Goal: Transaction & Acquisition: Purchase product/service

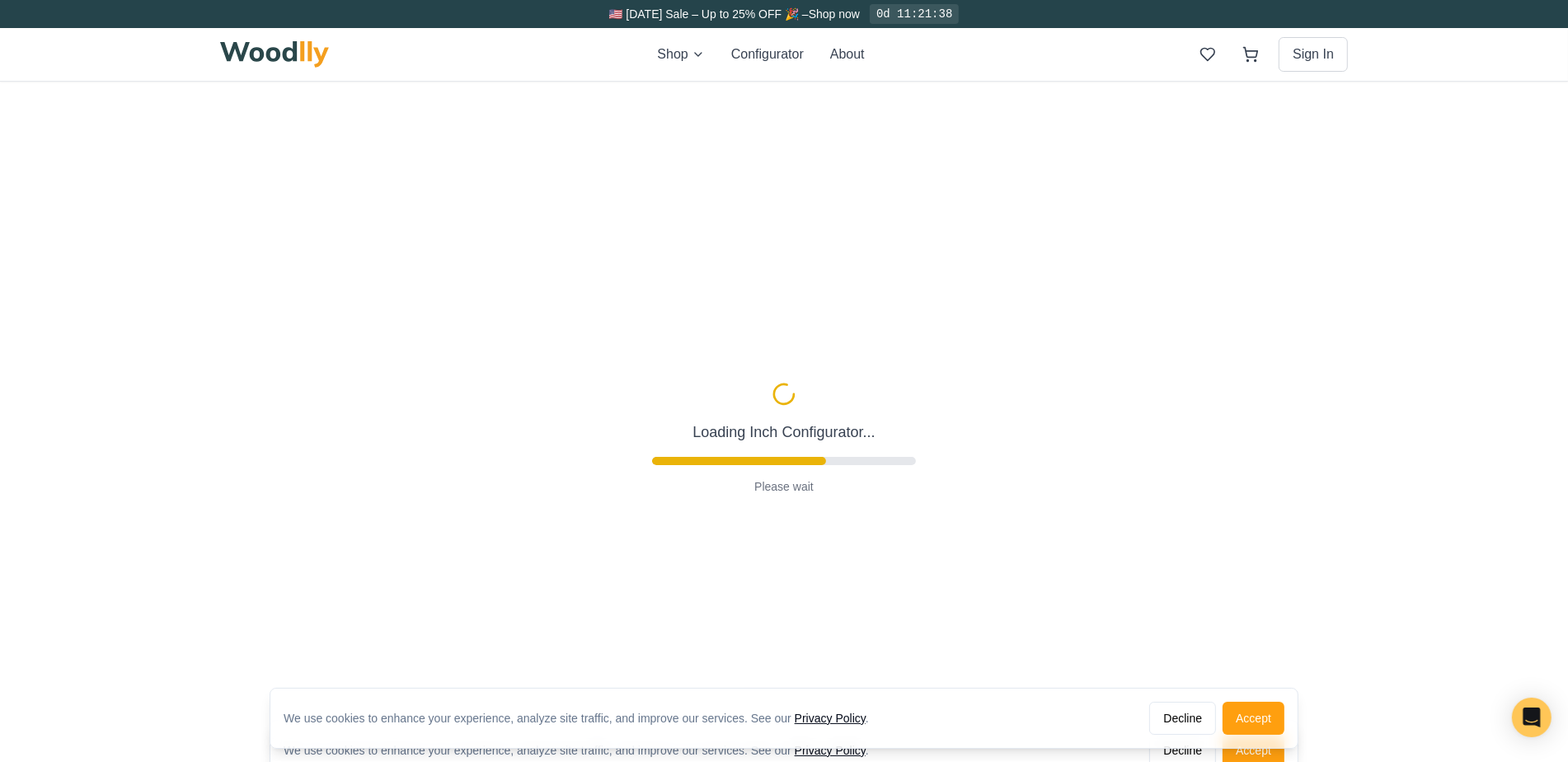
type input "72"
type input "2"
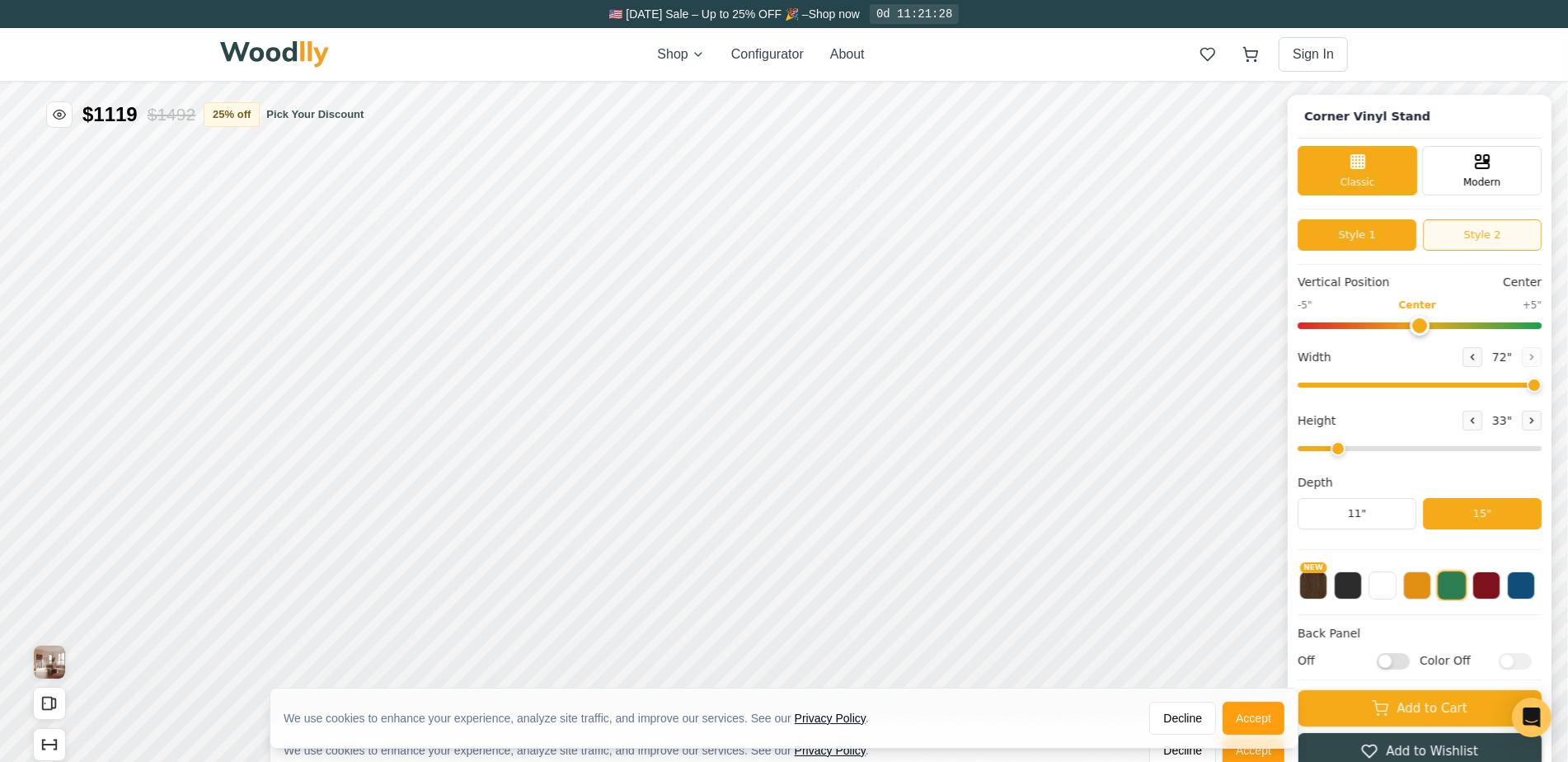
click at [1476, 225] on button "Style 2" at bounding box center [1482, 235] width 119 height 32
click at [1407, 227] on button "Style 1" at bounding box center [1357, 235] width 119 height 32
click at [1482, 356] on button at bounding box center [1472, 356] width 20 height 20
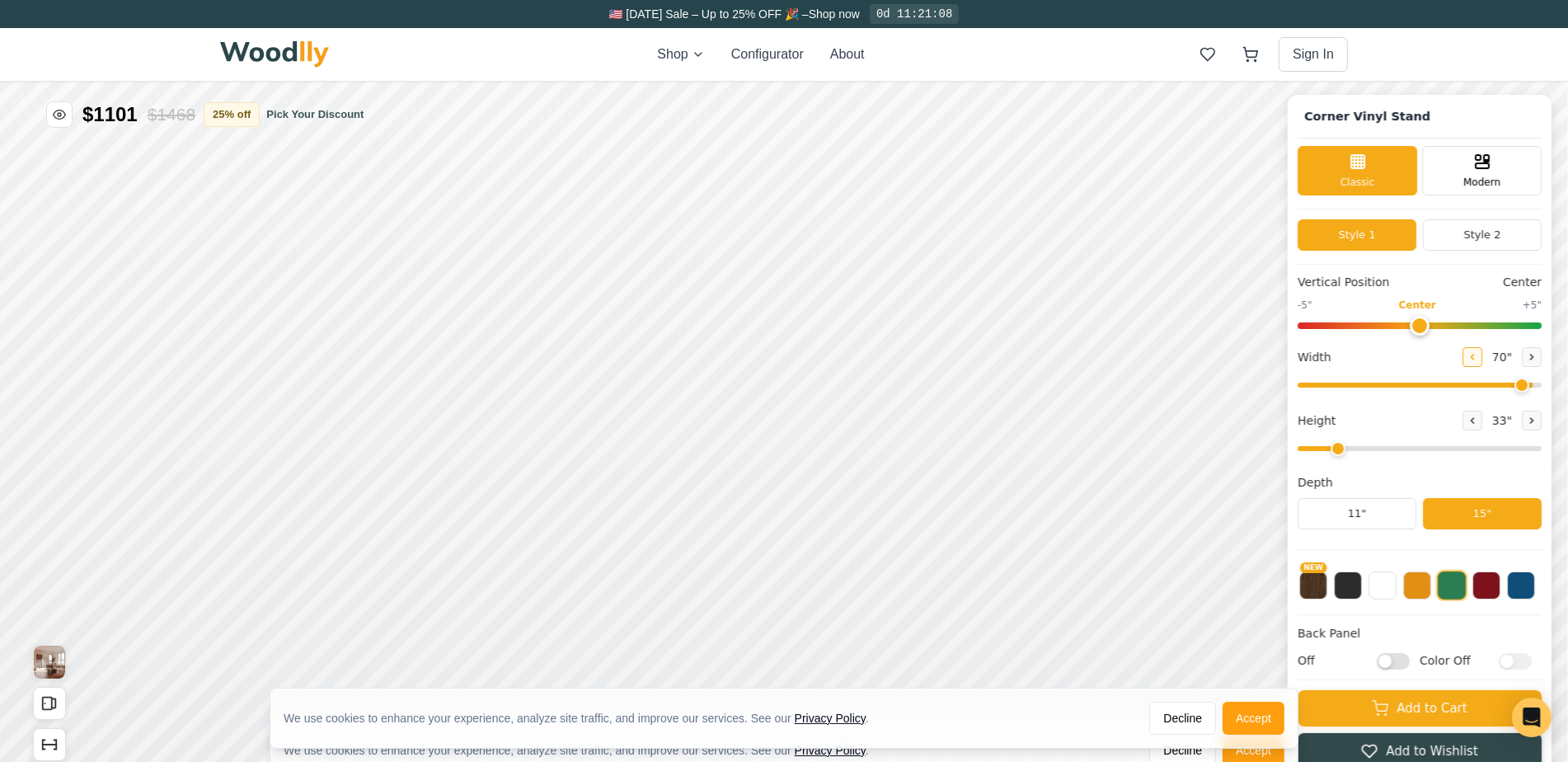
click at [1482, 356] on button at bounding box center [1472, 356] width 20 height 20
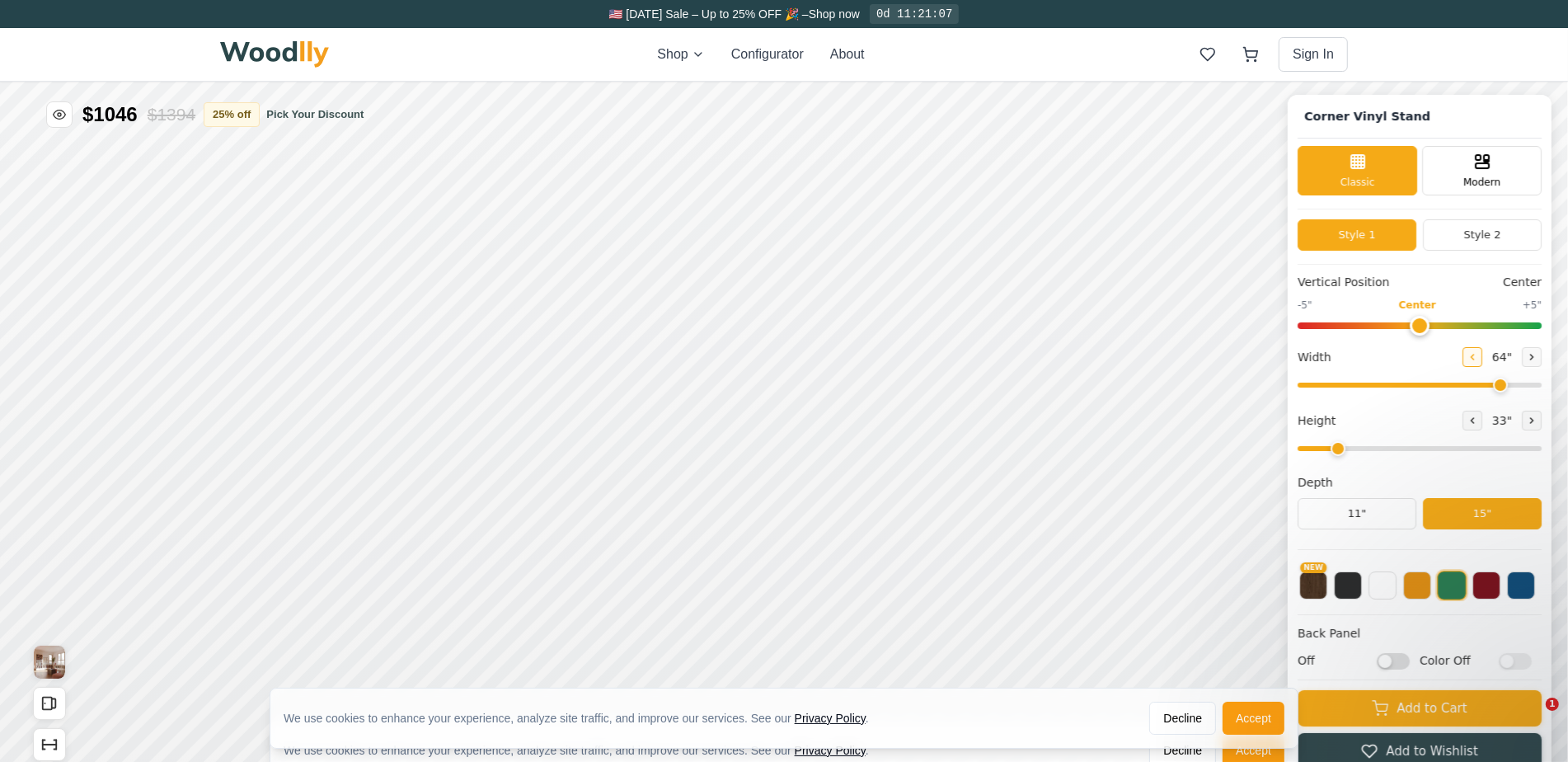
click at [1482, 356] on button at bounding box center [1472, 356] width 20 height 20
click at [1482, 355] on button at bounding box center [1472, 356] width 20 height 20
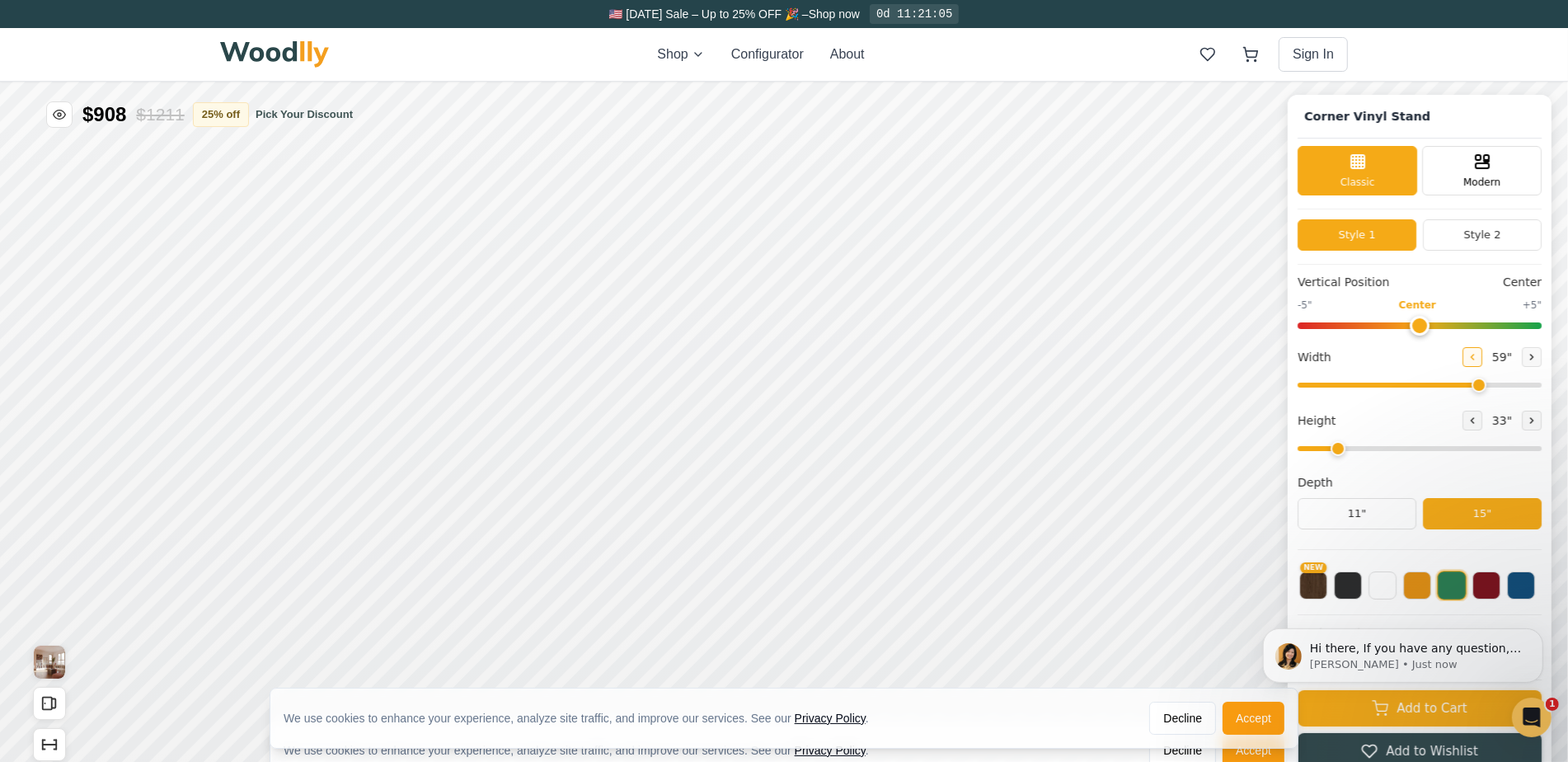
click at [1482, 355] on button at bounding box center [1472, 356] width 20 height 20
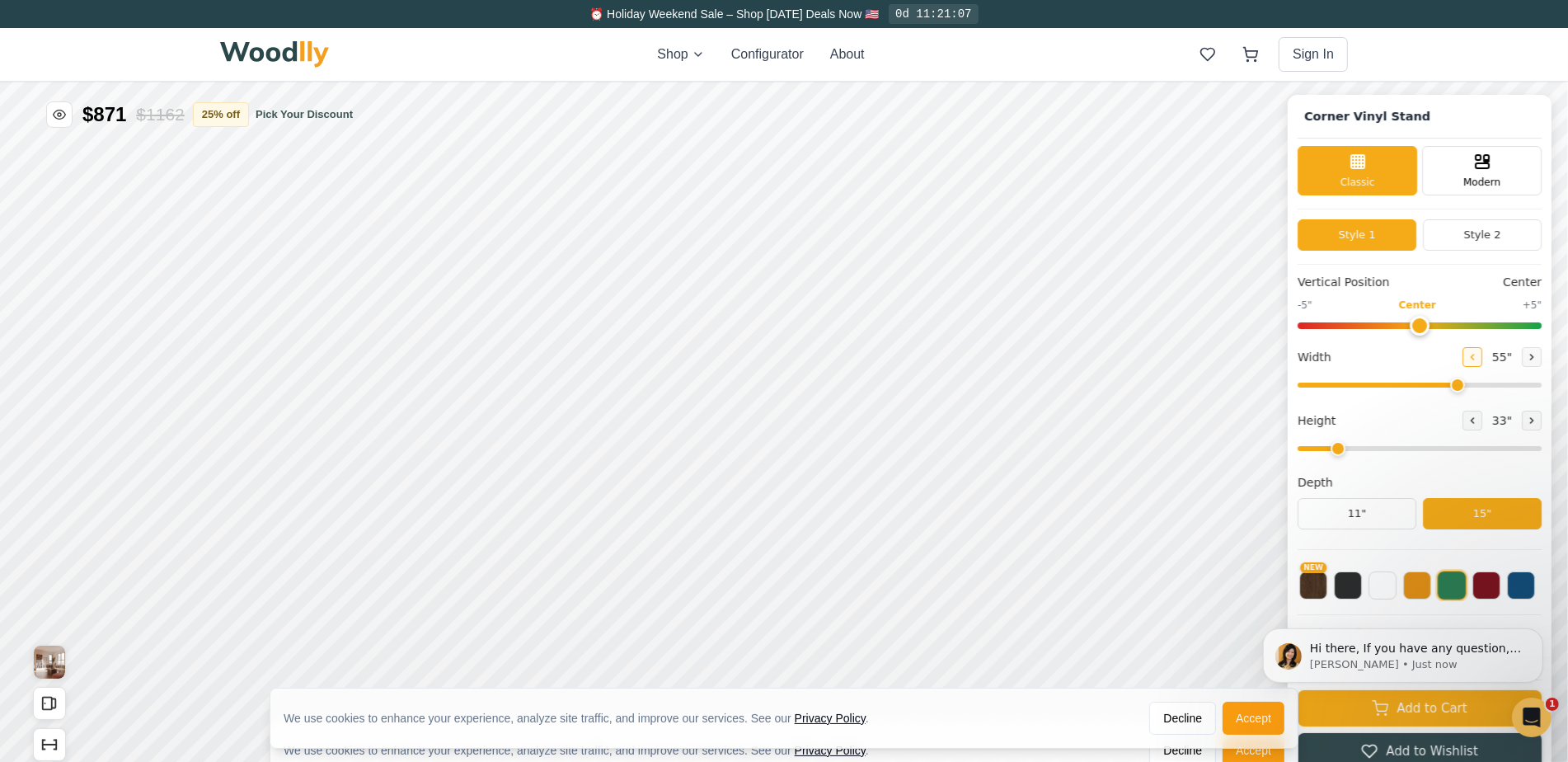
click at [1482, 355] on button at bounding box center [1472, 356] width 20 height 20
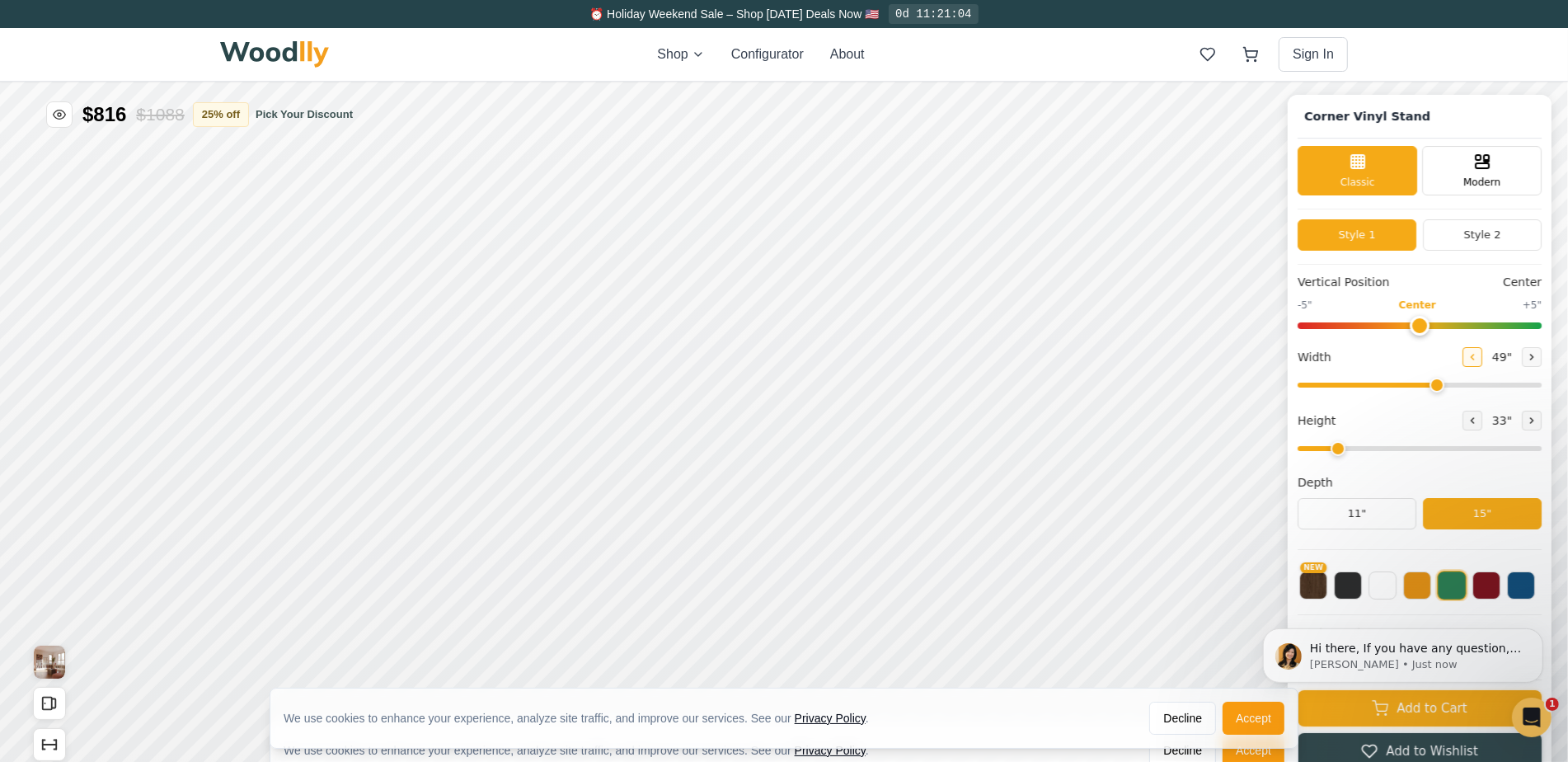
click at [1482, 355] on button at bounding box center [1472, 356] width 20 height 20
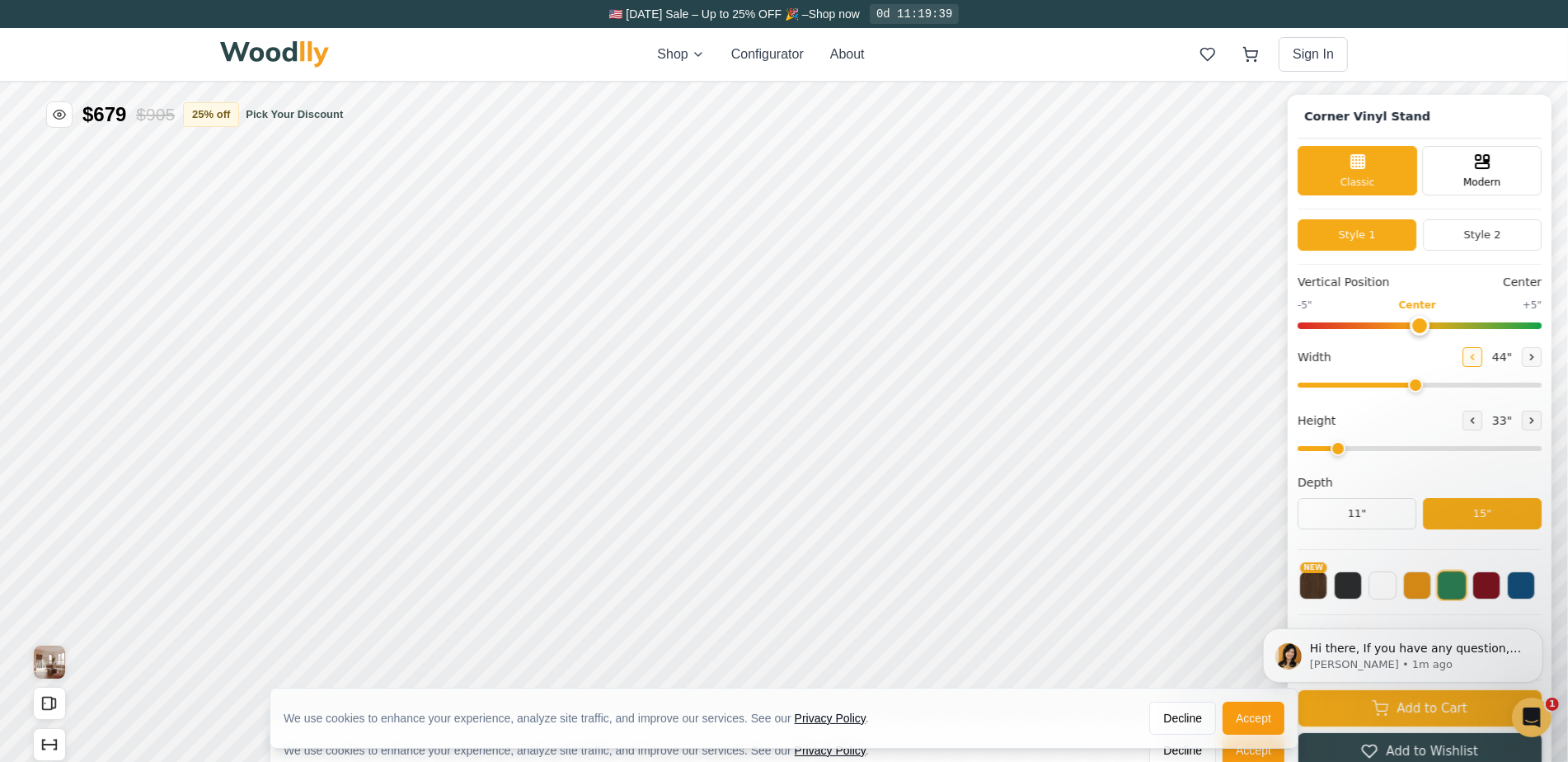
click at [1482, 355] on button at bounding box center [1472, 356] width 20 height 20
click at [1254, 728] on button "Accept" at bounding box center [1254, 719] width 62 height 33
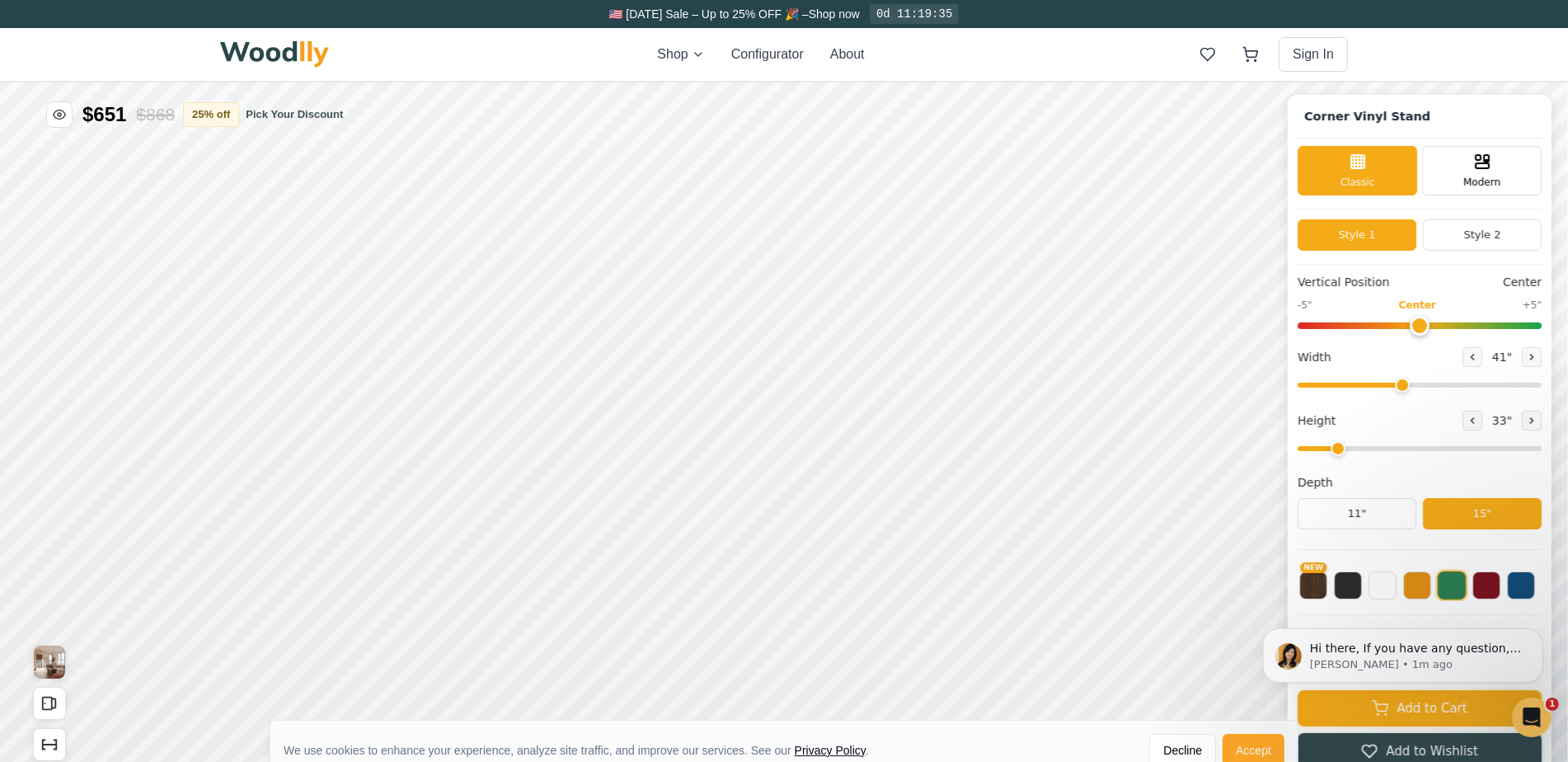
click at [1253, 753] on button "Accept" at bounding box center [1254, 750] width 62 height 33
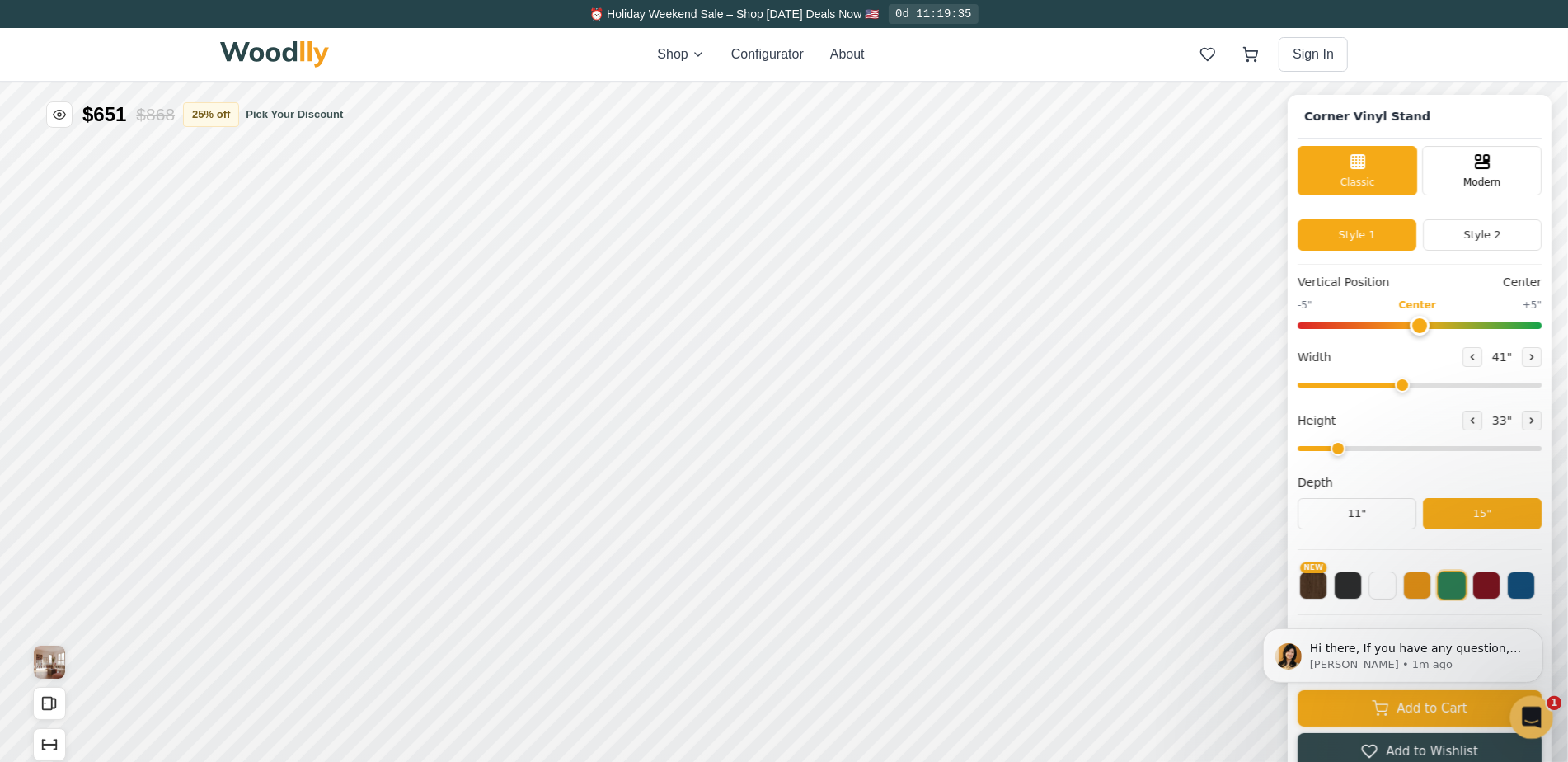
click at [1536, 715] on icon "Open Intercom Messenger" at bounding box center [1530, 715] width 27 height 27
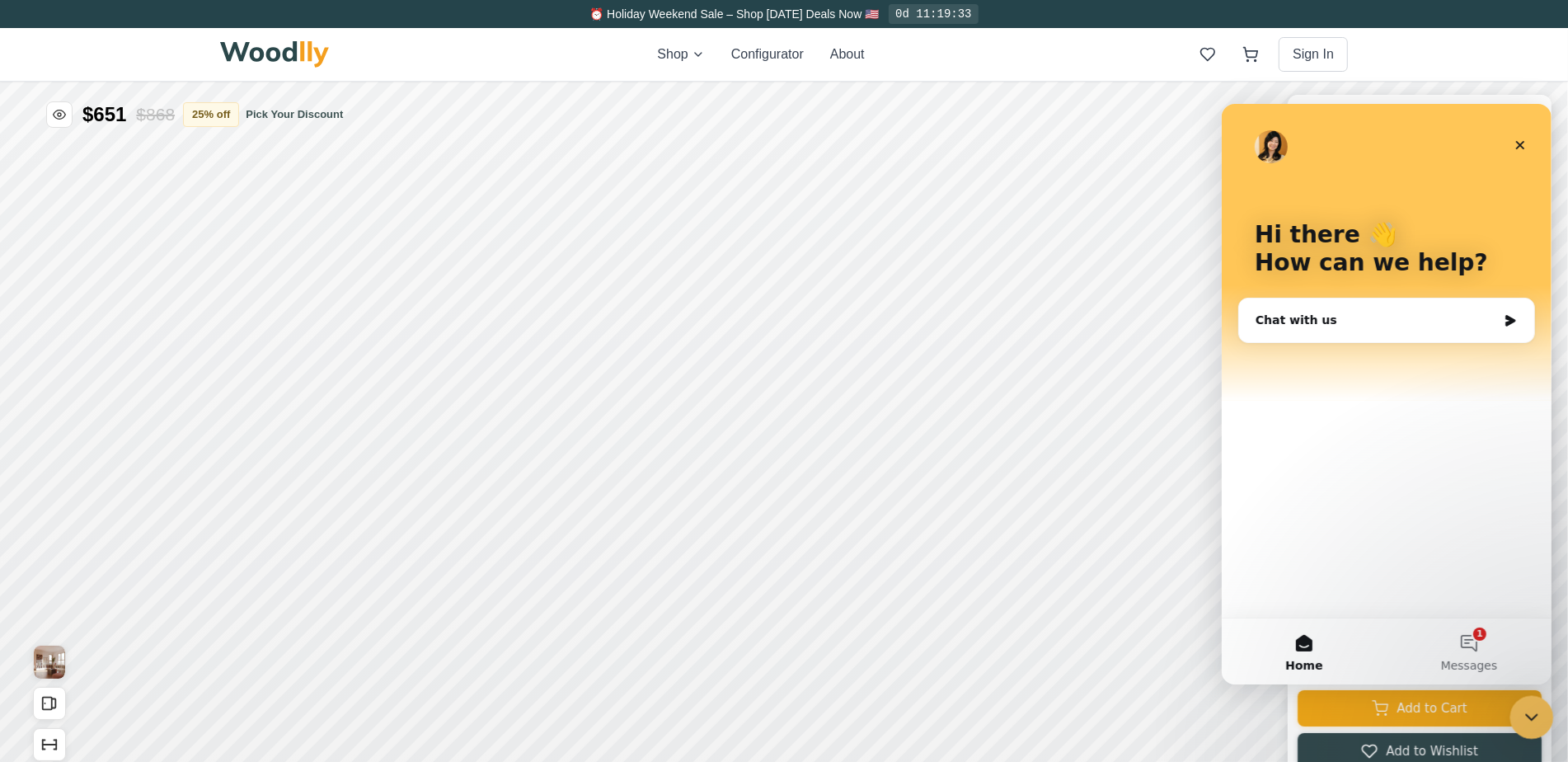
click at [1535, 715] on icon "Close Intercom Messenger" at bounding box center [1530, 715] width 20 height 20
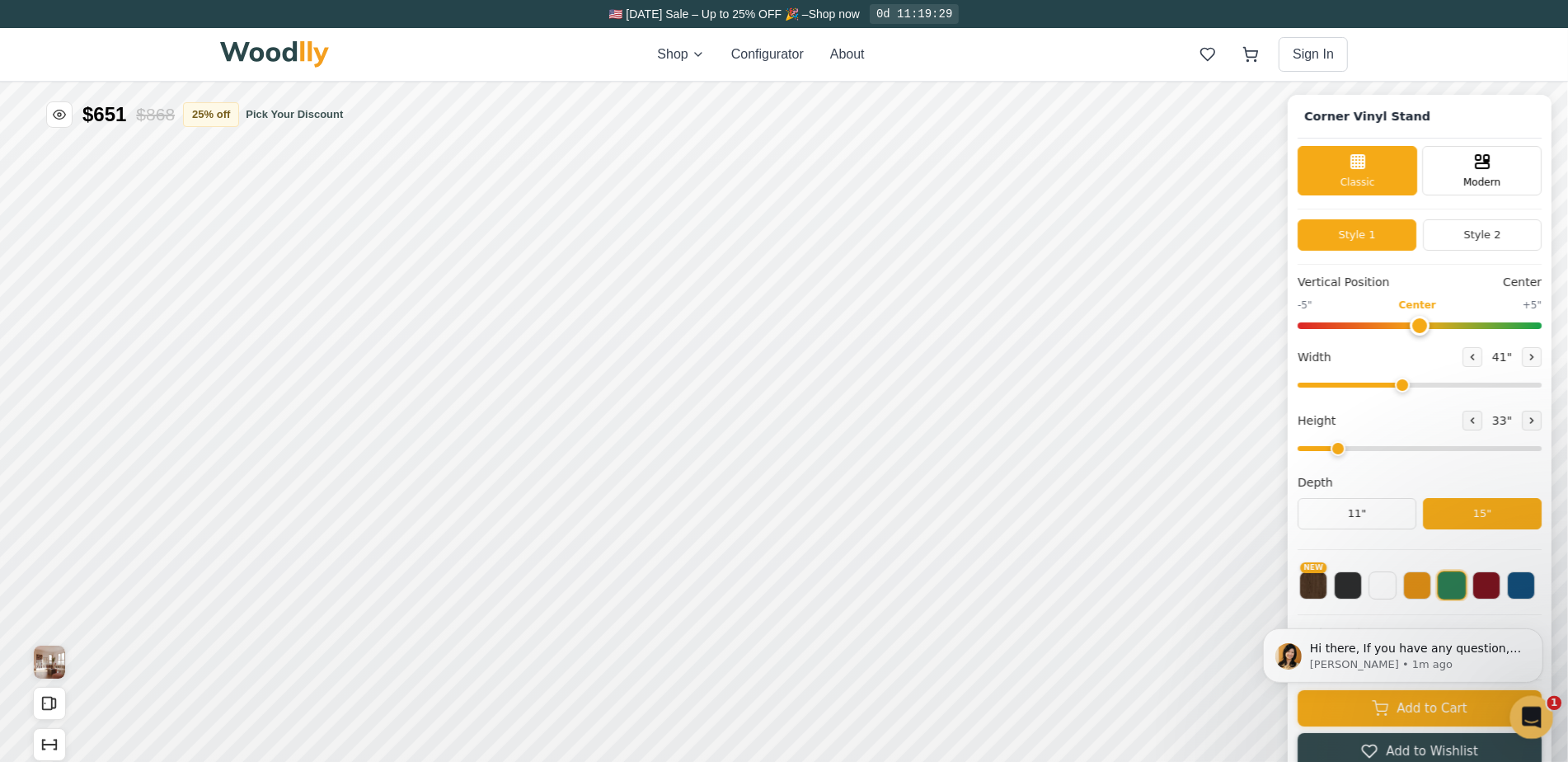
click at [1534, 715] on icon "Open Intercom Messenger" at bounding box center [1530, 715] width 27 height 27
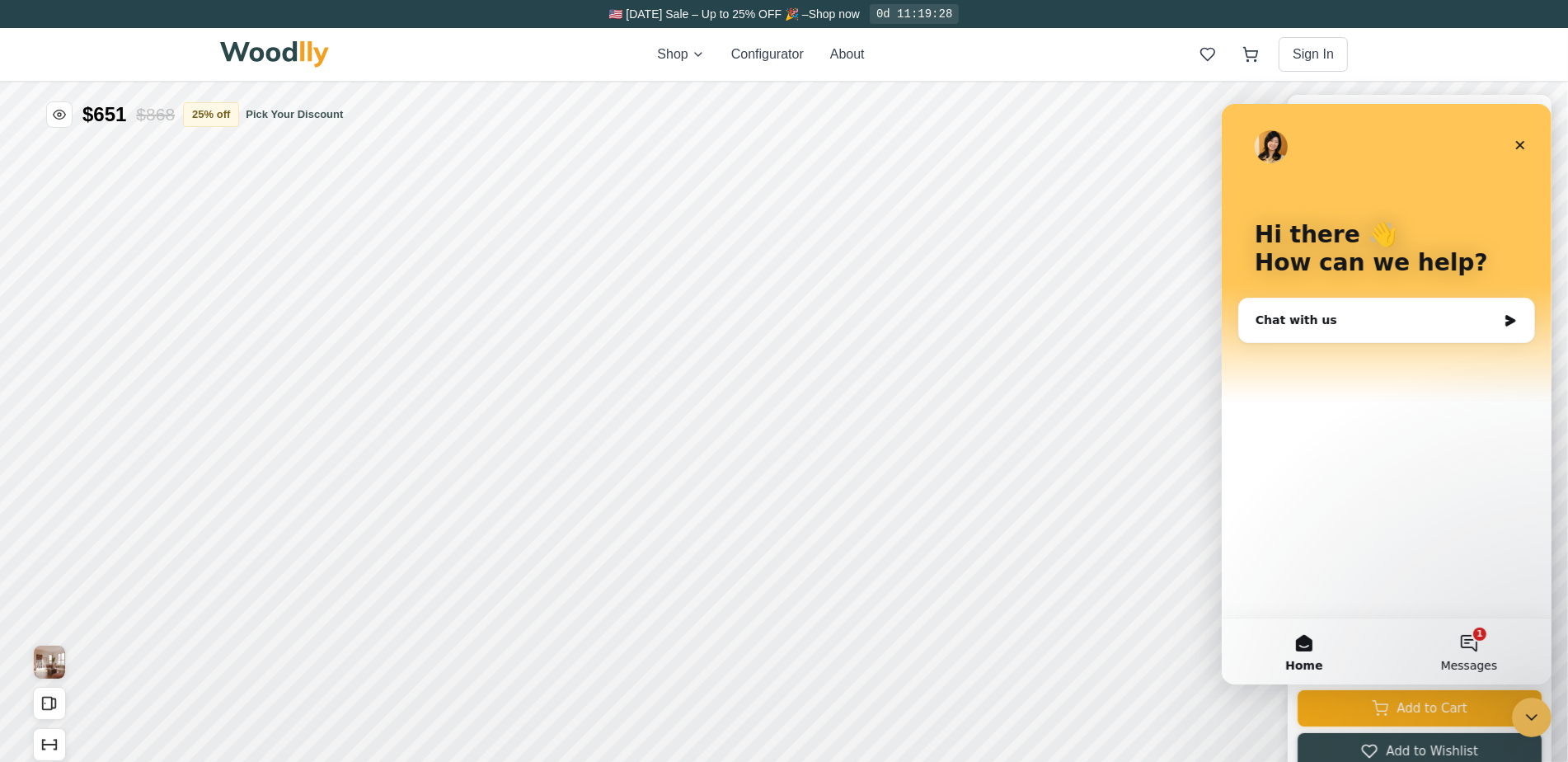
click at [1472, 646] on button "1 Messages" at bounding box center [1468, 650] width 165 height 66
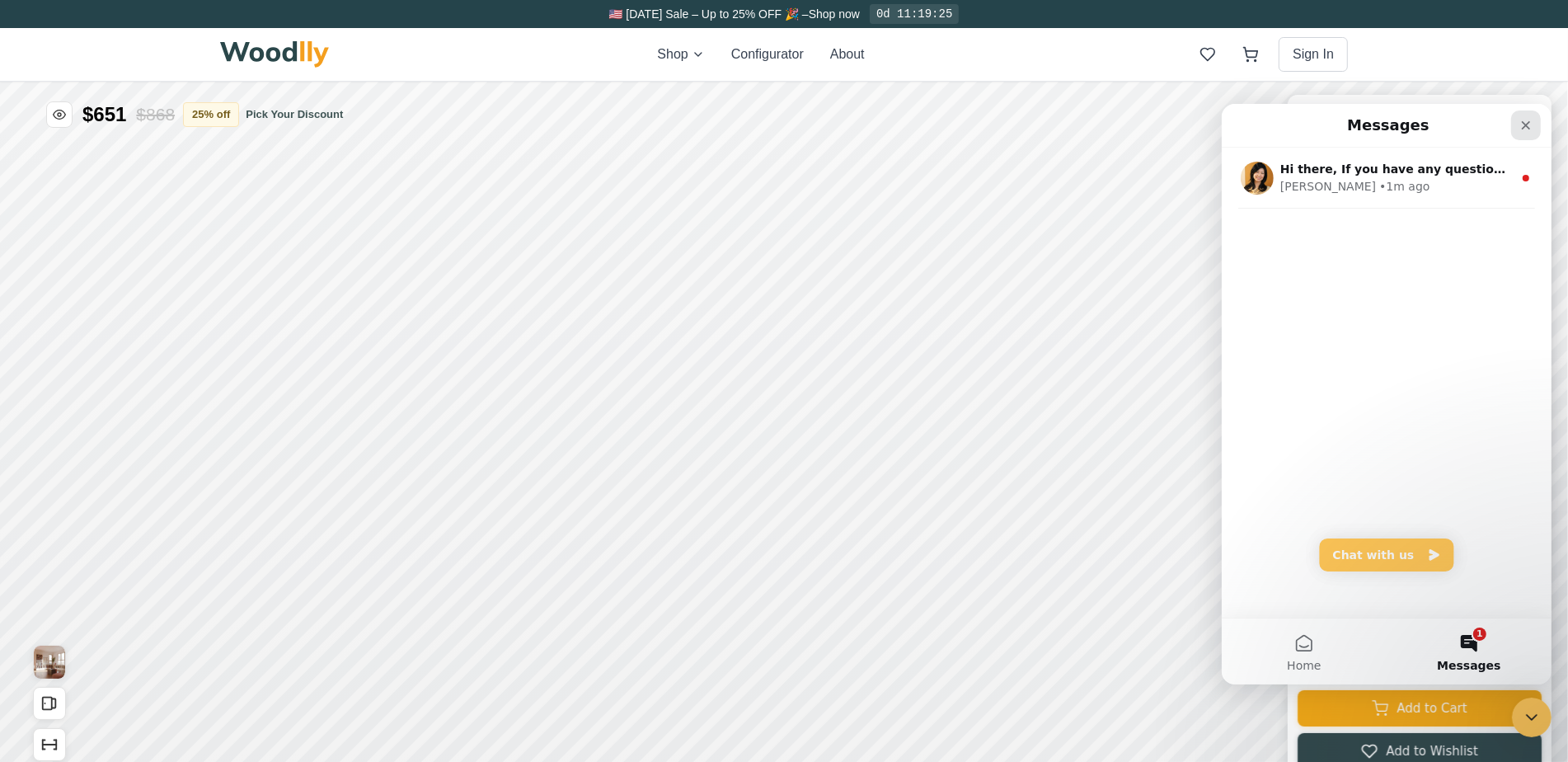
click at [1523, 130] on icon "Close" at bounding box center [1526, 125] width 13 height 13
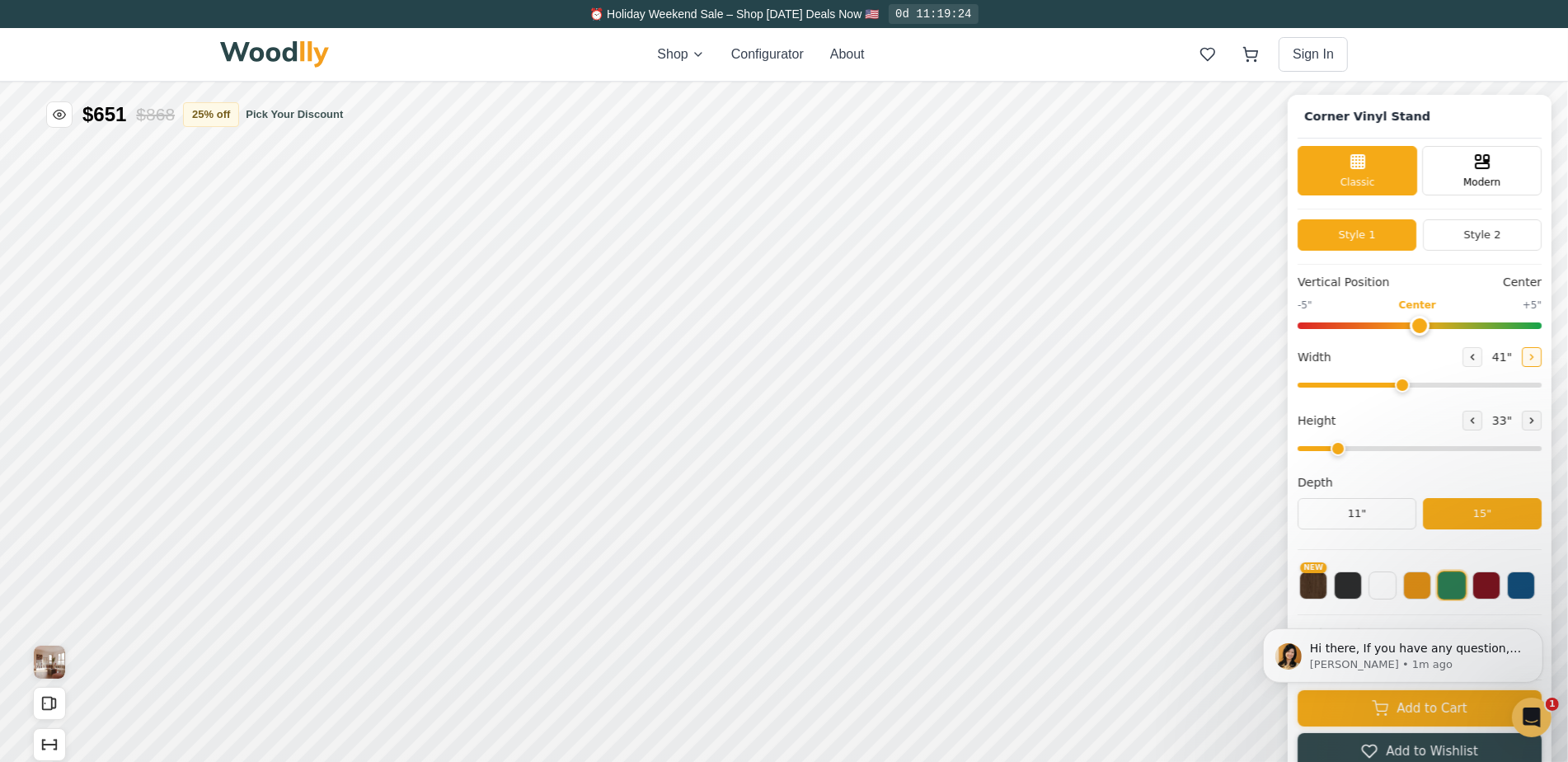
click at [1540, 358] on button at bounding box center [1532, 356] width 20 height 20
click at [1477, 351] on icon at bounding box center [1472, 356] width 10 height 10
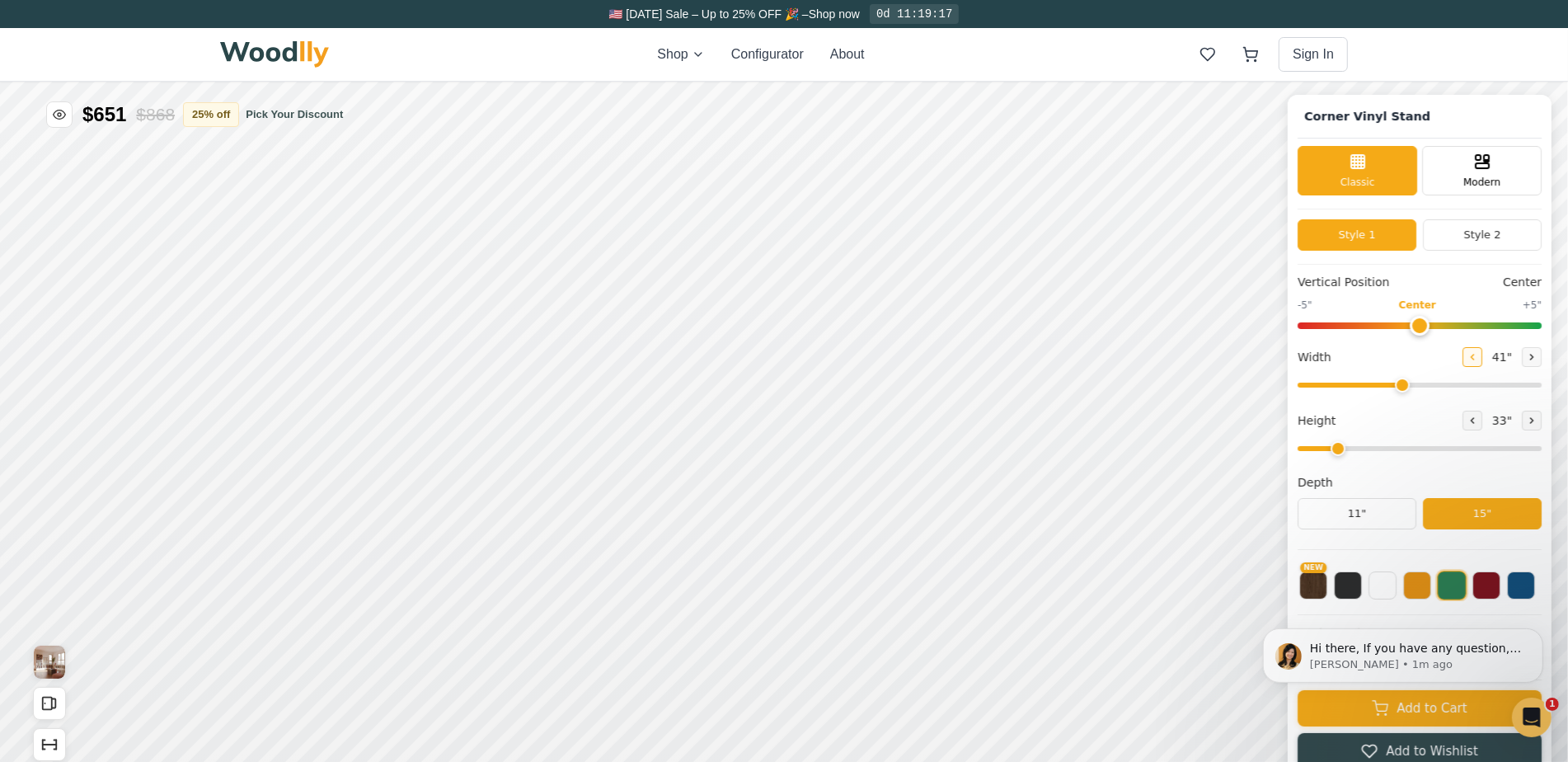
type input "40"
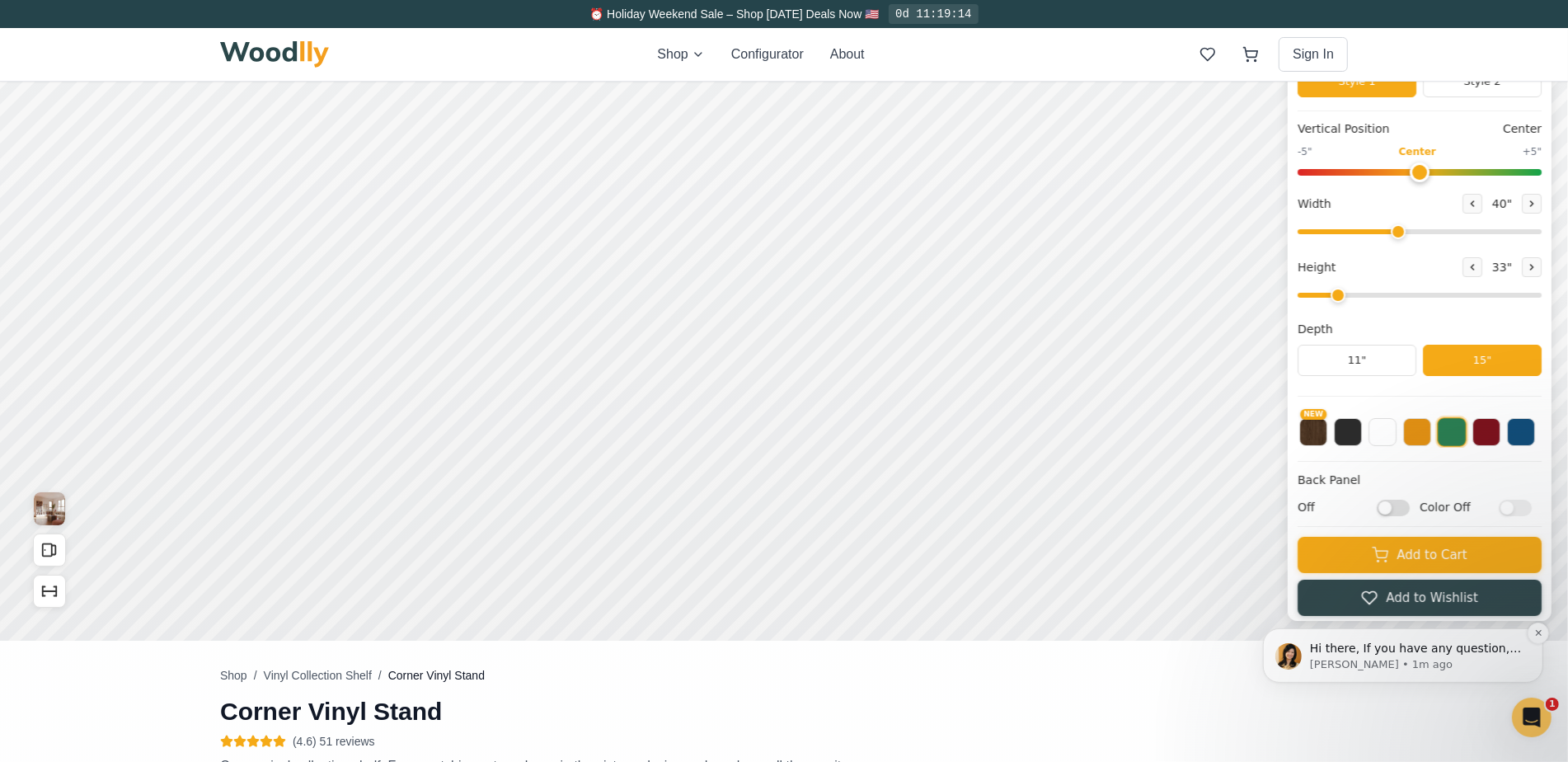
scroll to position [164, 0]
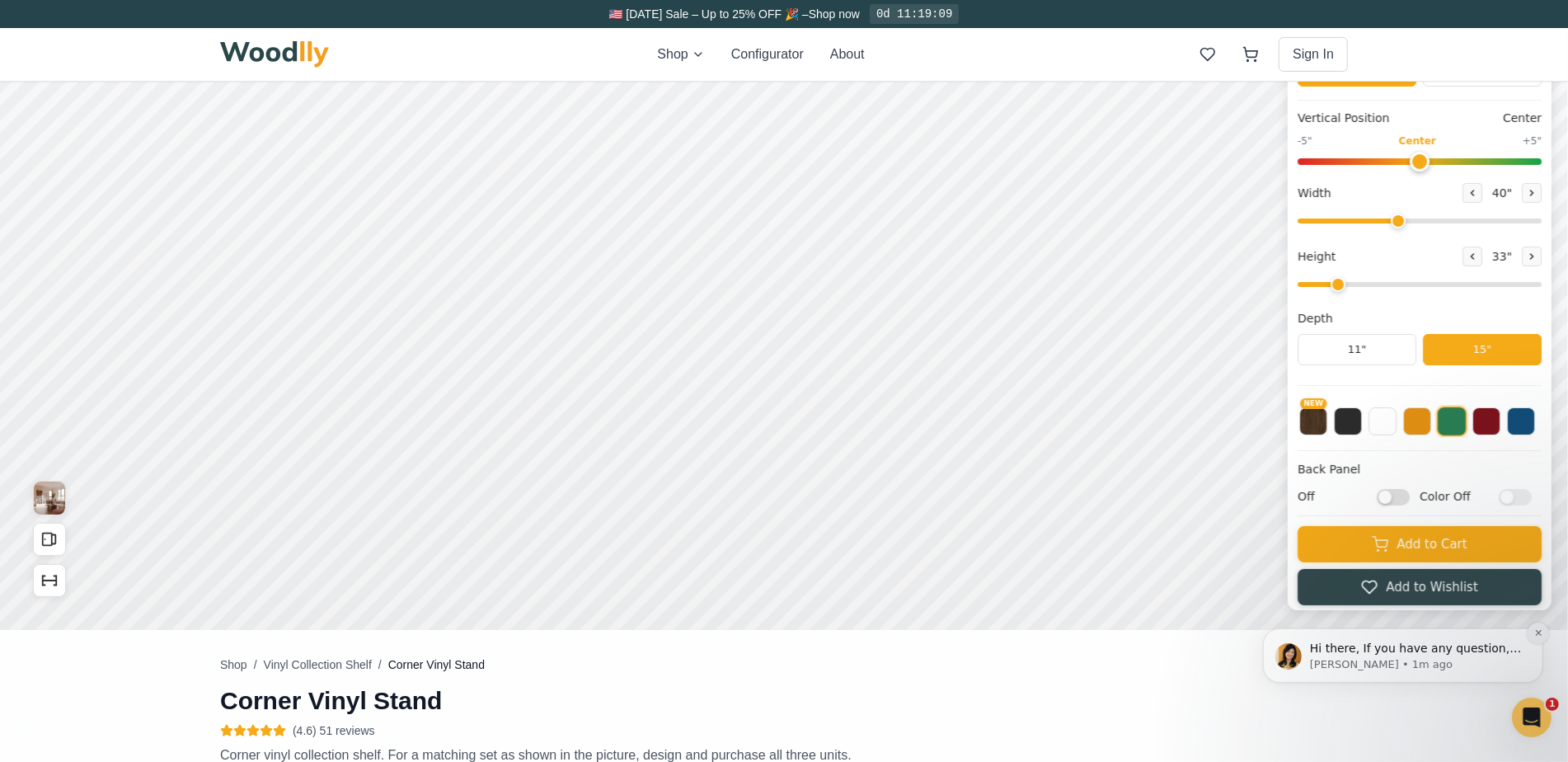
click at [1543, 631] on button "Dismiss notification" at bounding box center [1538, 632] width 22 height 22
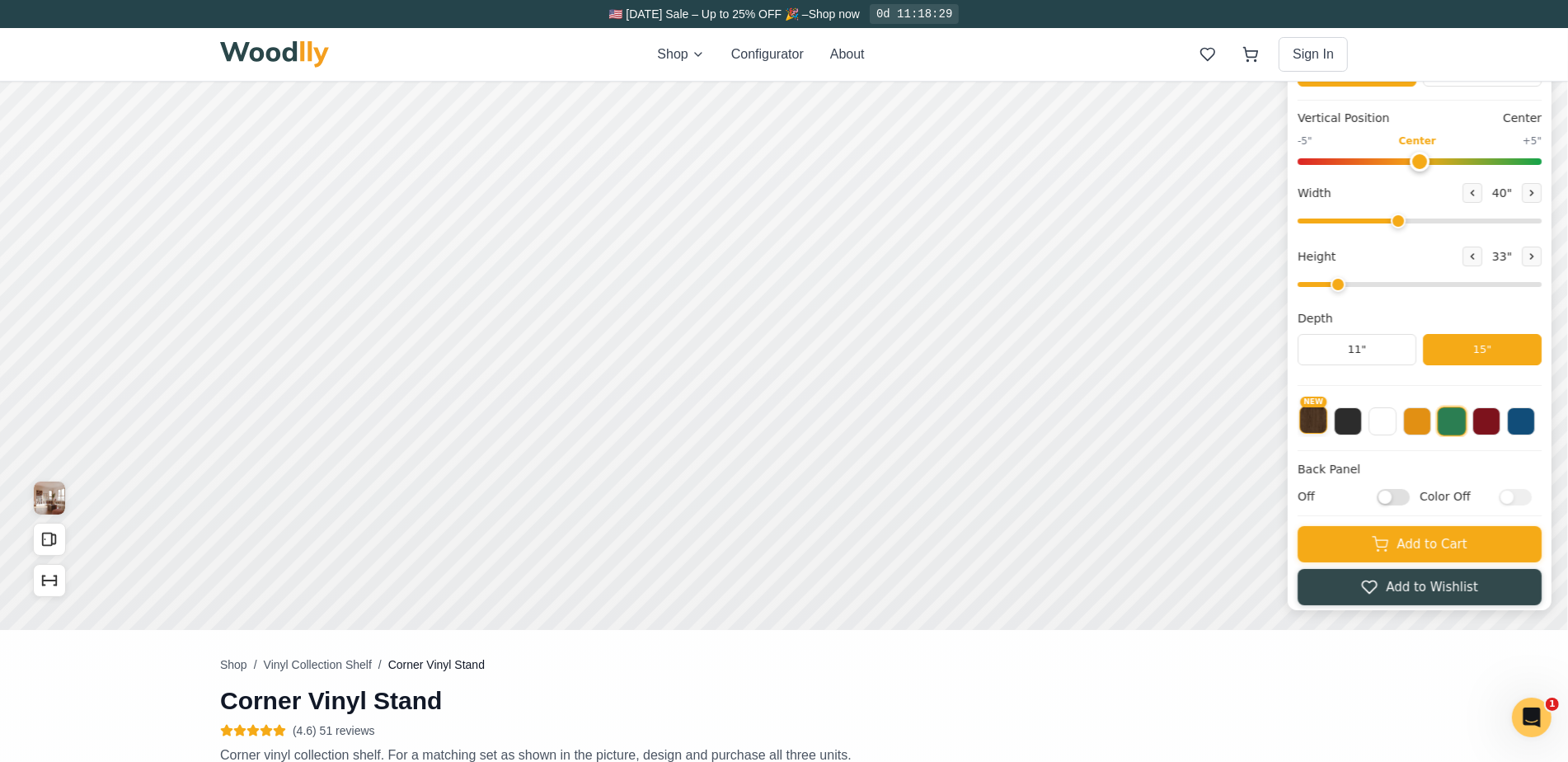
click at [1328, 421] on button "NEW" at bounding box center [1313, 421] width 28 height 28
click at [1477, 253] on icon at bounding box center [1472, 257] width 10 height 10
click at [1542, 253] on button at bounding box center [1532, 257] width 20 height 20
click at [1537, 253] on icon at bounding box center [1532, 257] width 10 height 10
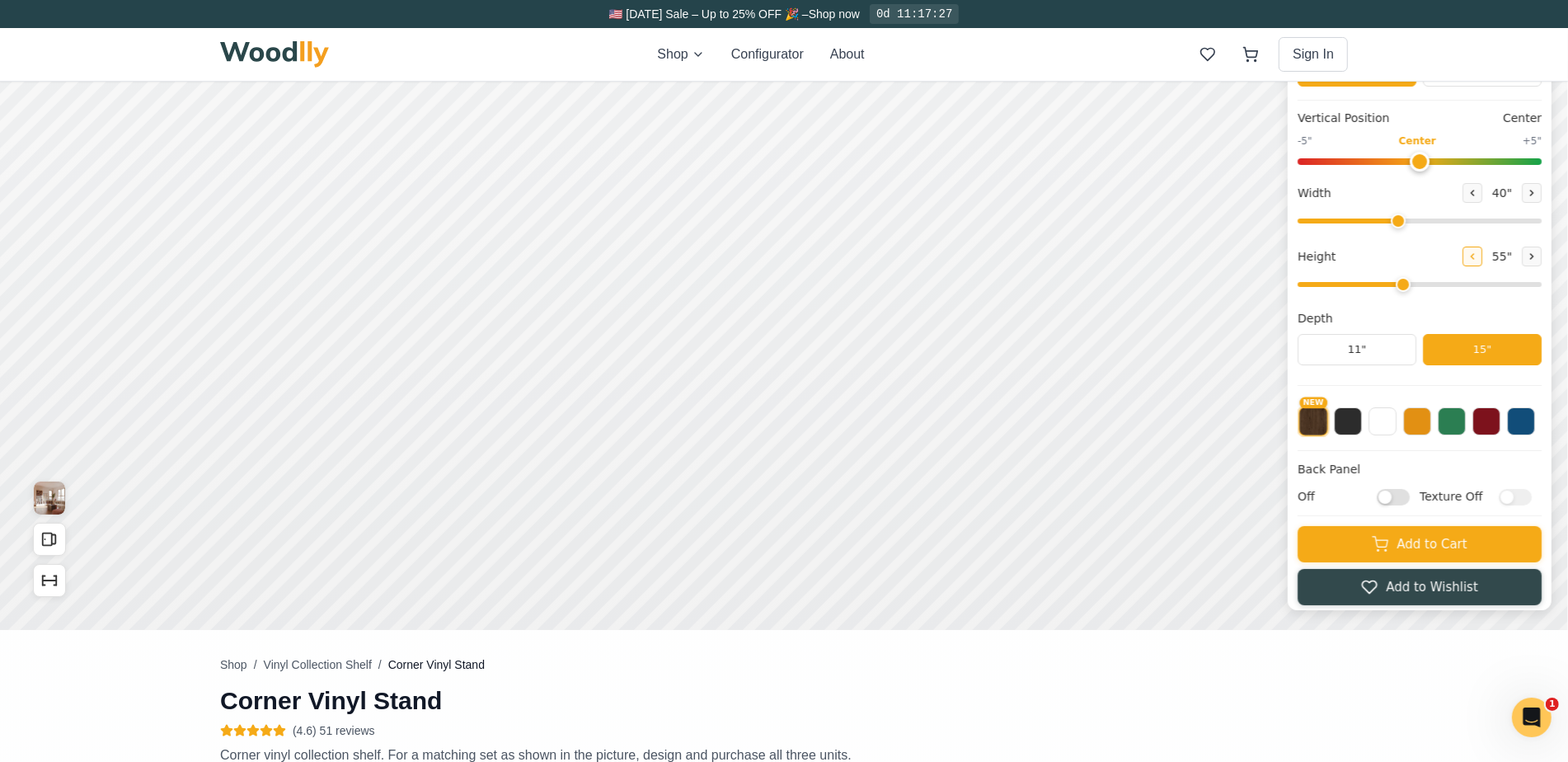
click at [1477, 253] on icon at bounding box center [1472, 257] width 10 height 10
click at [1535, 252] on icon at bounding box center [1532, 257] width 10 height 10
type input "3"
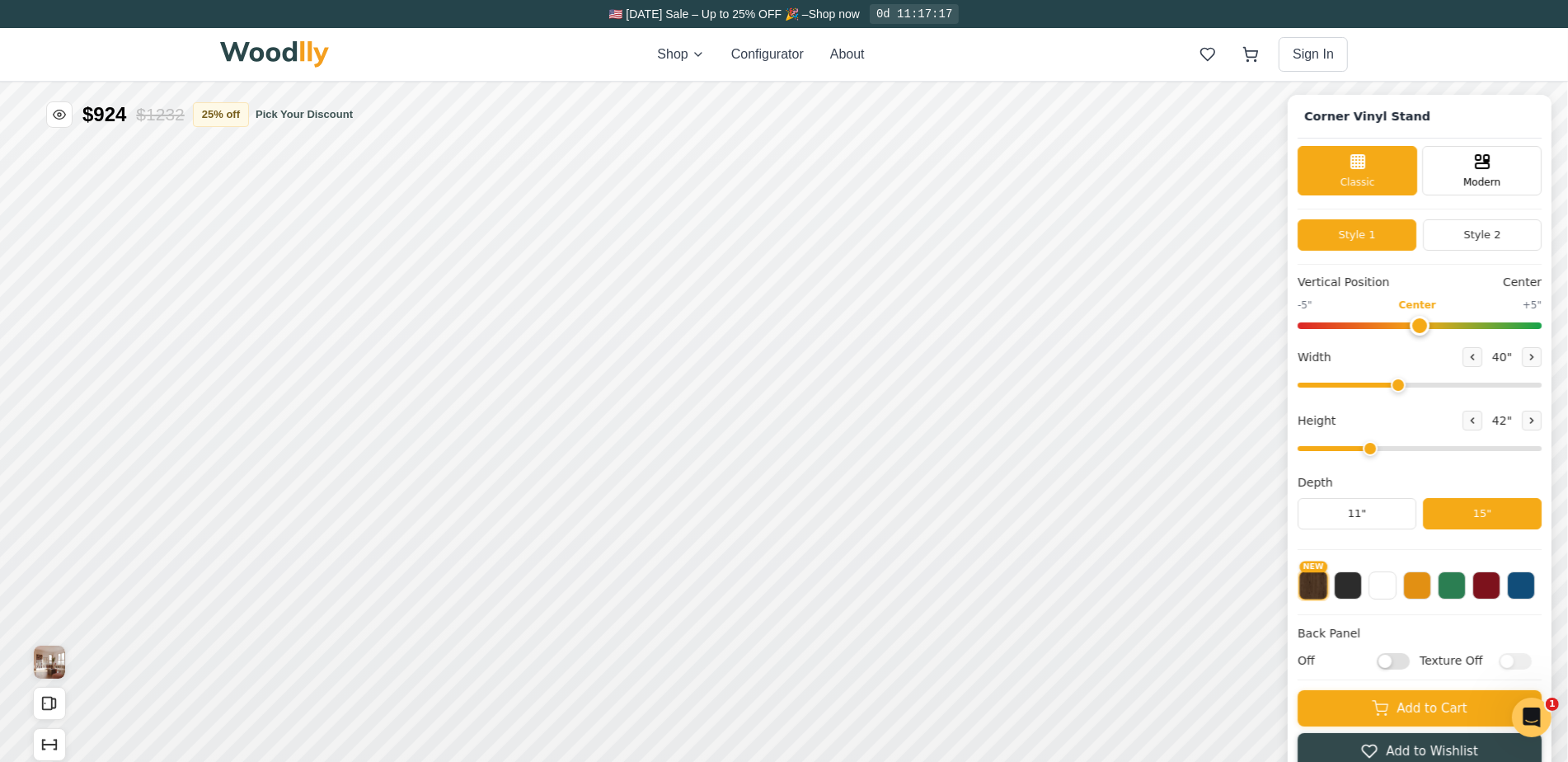
scroll to position [0, 0]
click at [209, 112] on button "25 % off" at bounding box center [220, 113] width 56 height 25
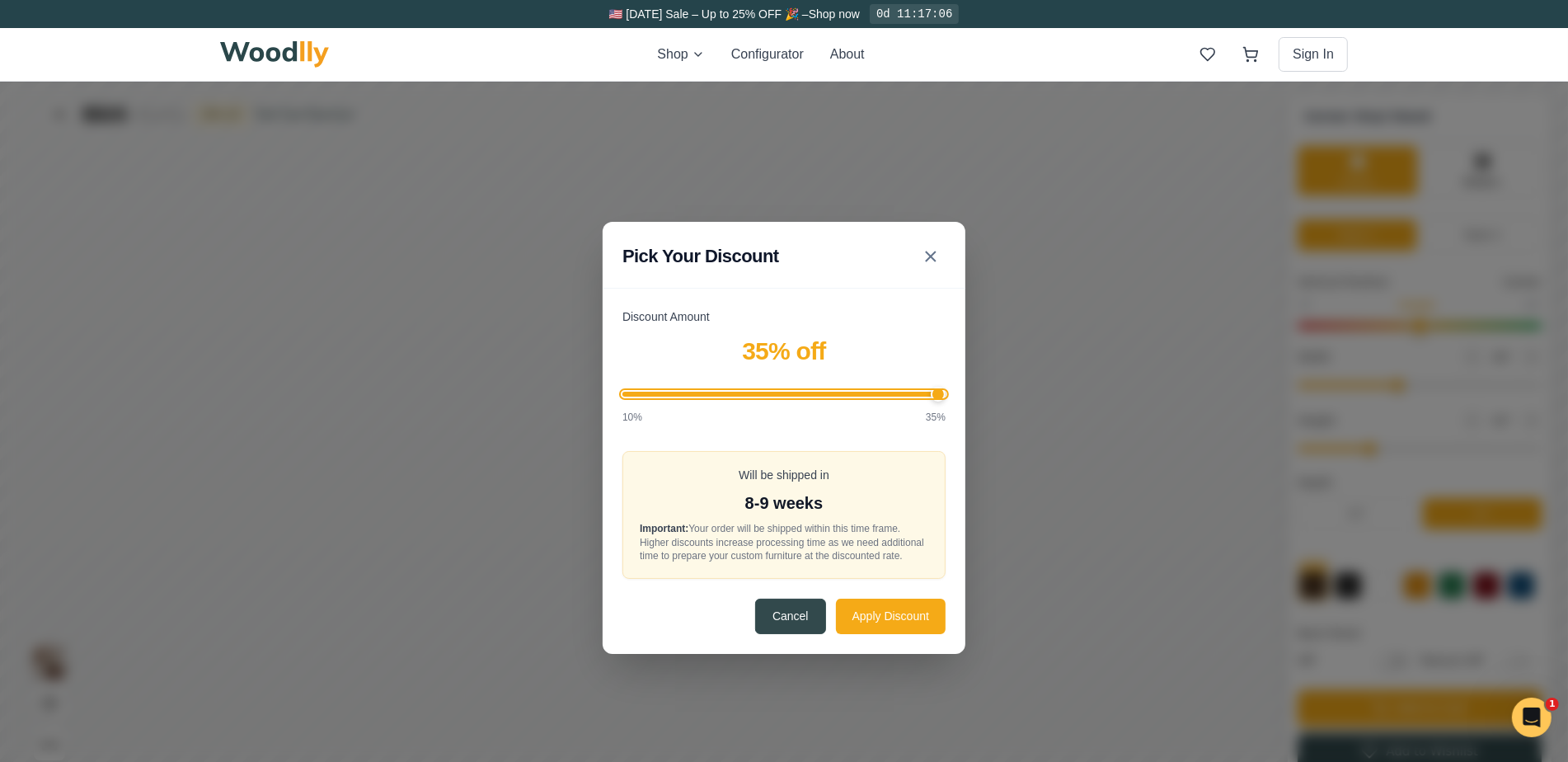
drag, startPoint x: 824, startPoint y: 397, endPoint x: 962, endPoint y: 401, distance: 138.1
click at [946, 396] on input "Discount Amount" at bounding box center [784, 393] width 324 height 5
click at [863, 391] on input "Discount Amount" at bounding box center [784, 393] width 324 height 5
click at [850, 392] on input "Discount Amount" at bounding box center [784, 393] width 324 height 5
click at [841, 396] on input "Discount Amount" at bounding box center [784, 393] width 324 height 5
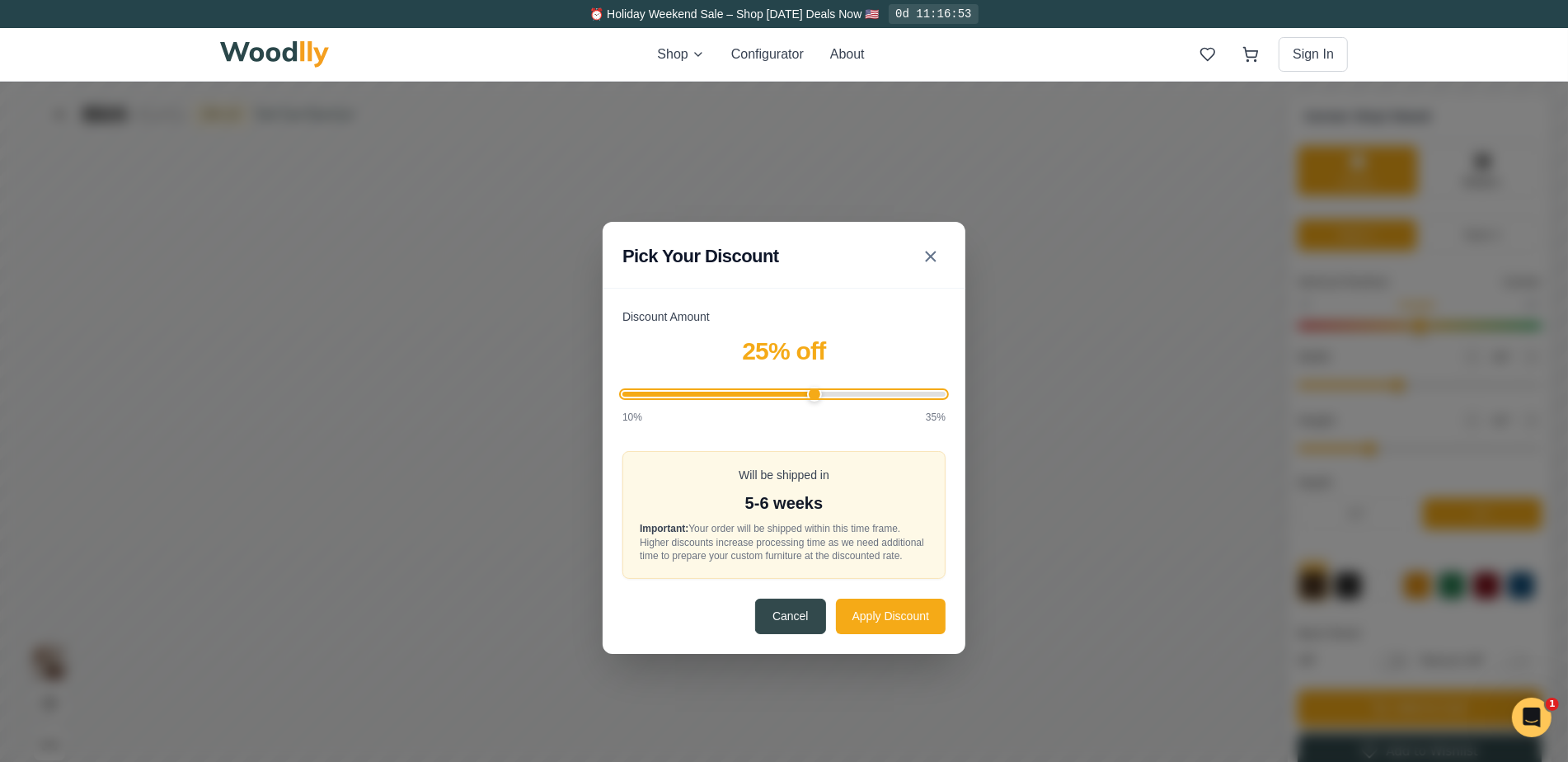
type input "25"
click at [815, 396] on input "Discount Amount" at bounding box center [784, 393] width 324 height 5
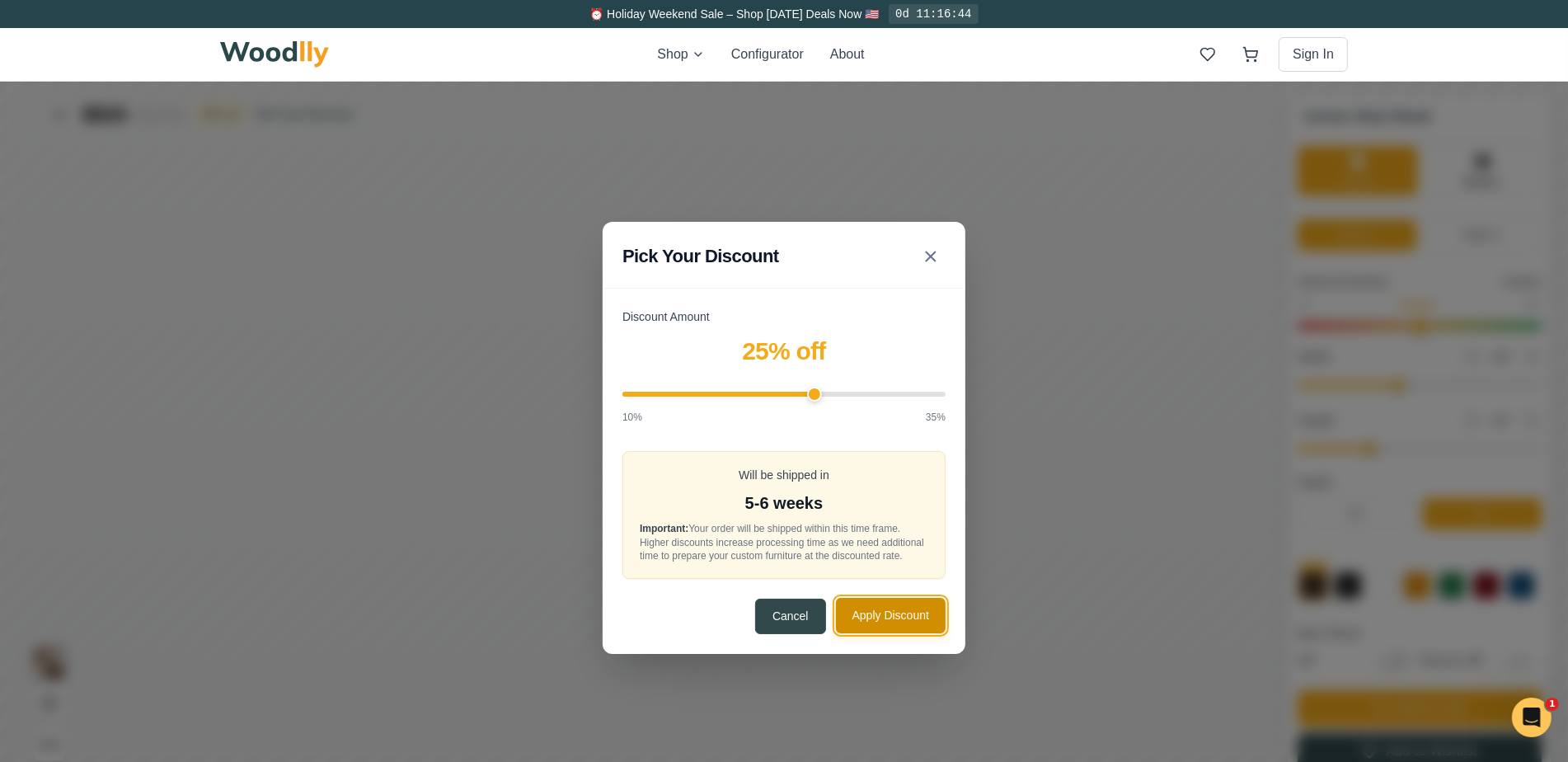
click at [899, 616] on button "Apply Discount" at bounding box center [891, 615] width 110 height 36
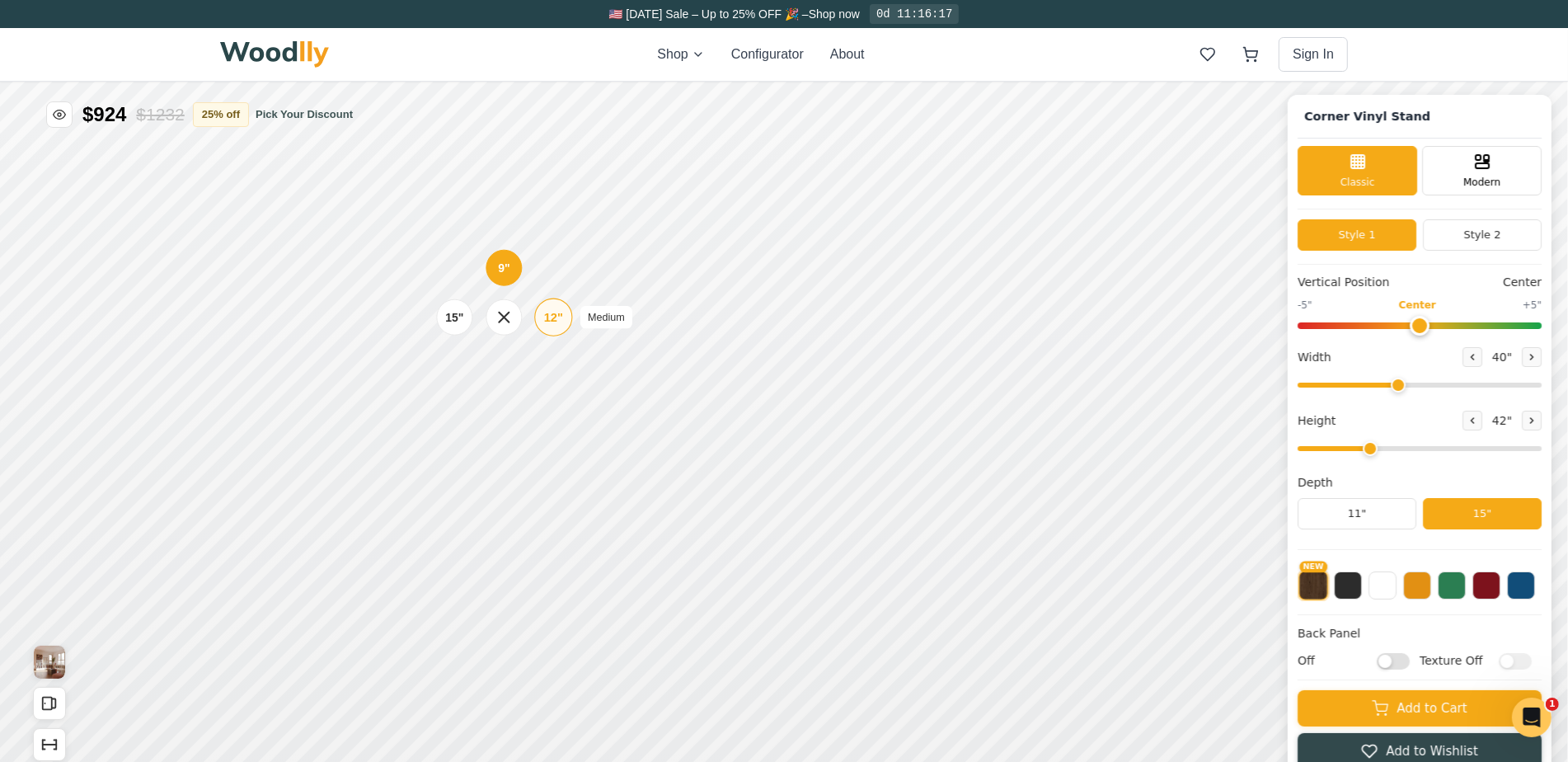
click at [556, 313] on div "12"" at bounding box center [553, 317] width 19 height 18
click at [451, 314] on div "15"" at bounding box center [458, 320] width 19 height 18
click at [1482, 417] on button at bounding box center [1472, 420] width 20 height 20
drag, startPoint x: 1356, startPoint y: 441, endPoint x: 1365, endPoint y: 441, distance: 9.0
click at [1365, 445] on input "range" at bounding box center [1419, 448] width 244 height 5
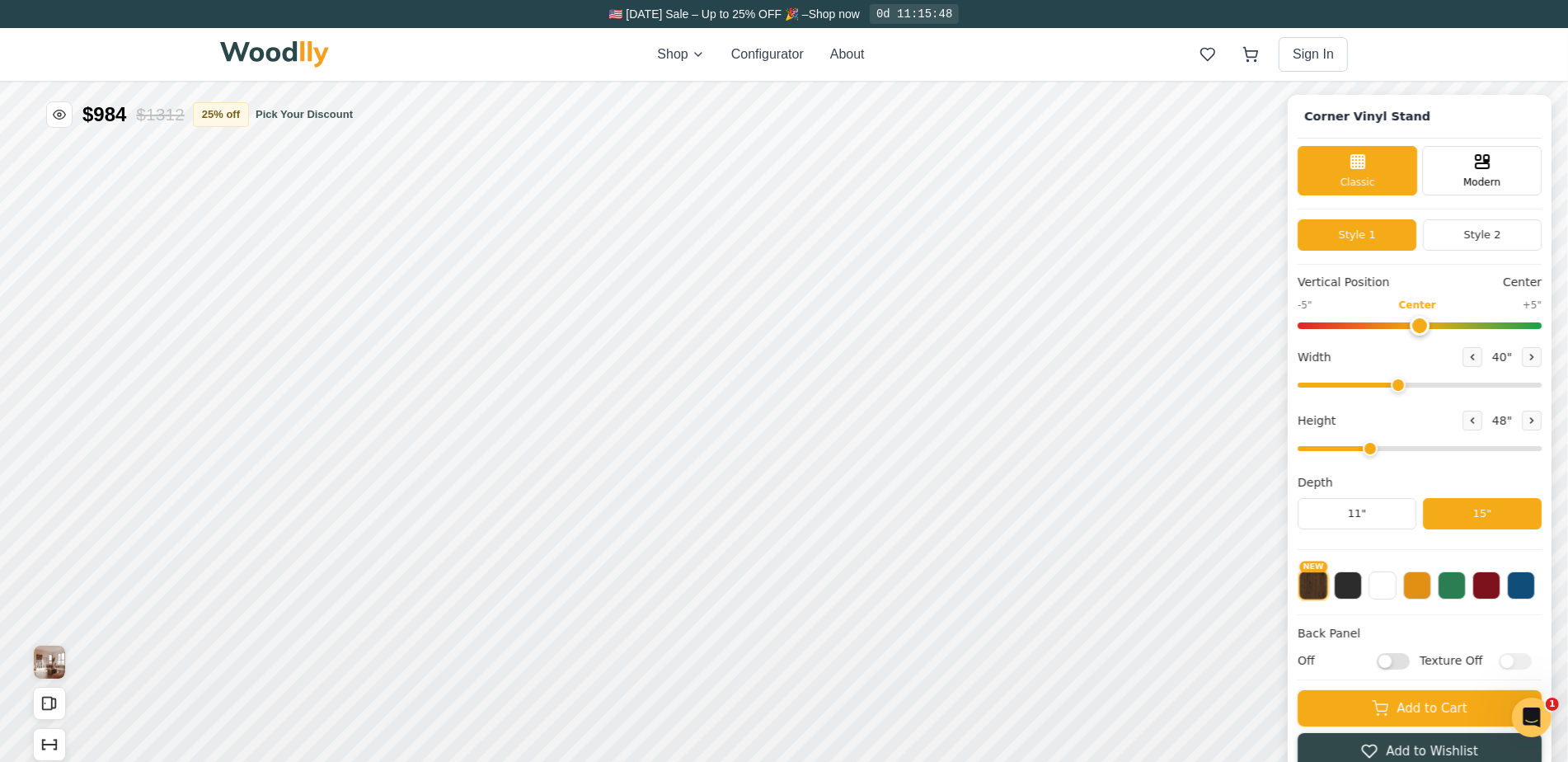
drag, startPoint x: 1353, startPoint y: 443, endPoint x: 1370, endPoint y: 443, distance: 17.0
click at [1370, 445] on input "range" at bounding box center [1419, 448] width 244 height 5
click at [1369, 445] on input "range" at bounding box center [1419, 448] width 244 height 5
click at [1364, 445] on input "range" at bounding box center [1419, 448] width 244 height 5
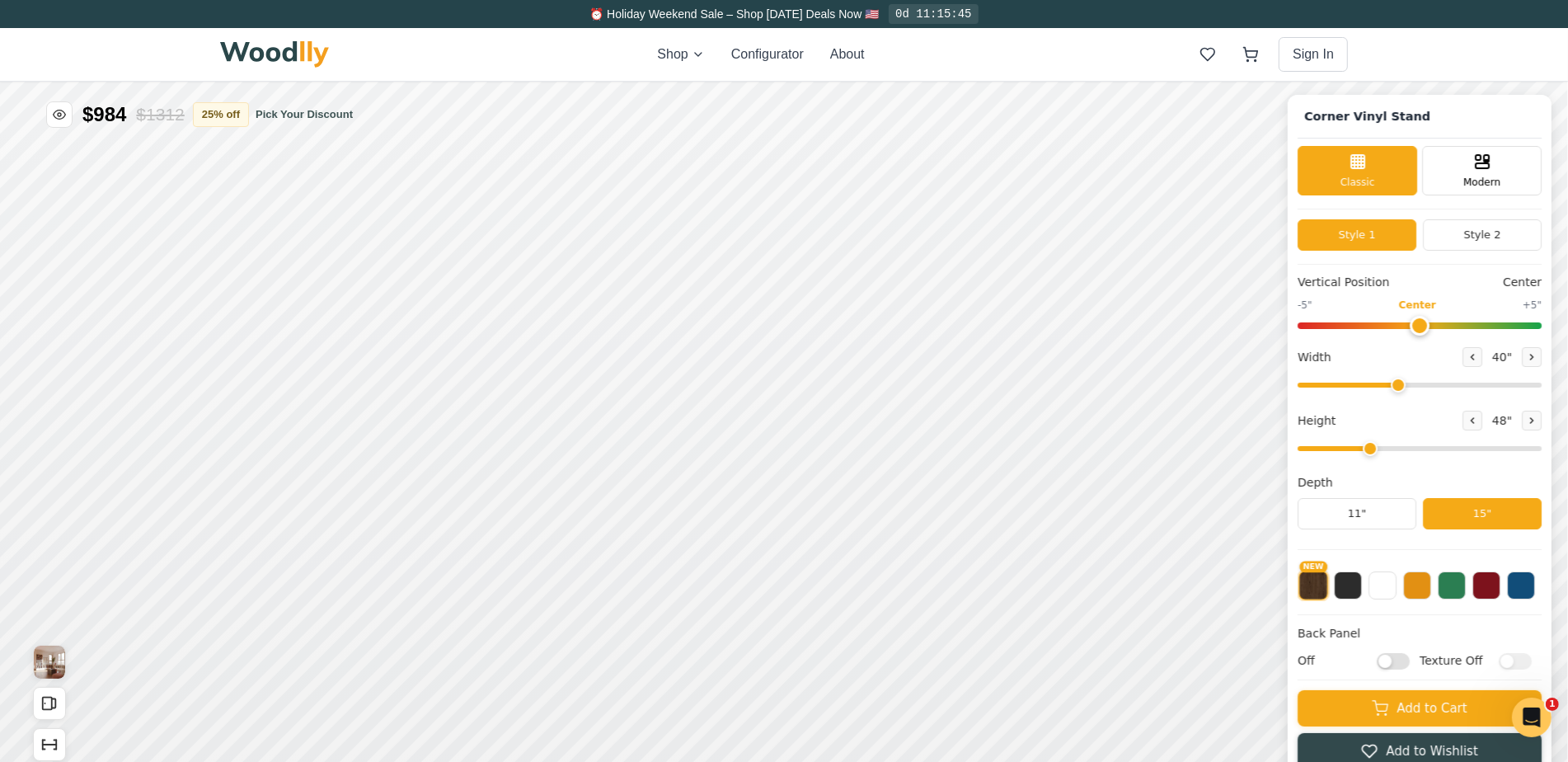
type input "3"
click at [1368, 445] on input "range" at bounding box center [1419, 448] width 244 height 5
click at [516, 273] on div "9"" at bounding box center [512, 271] width 12 height 18
click at [1362, 579] on button at bounding box center [1348, 583] width 28 height 28
click at [1363, 579] on button at bounding box center [1348, 585] width 30 height 30
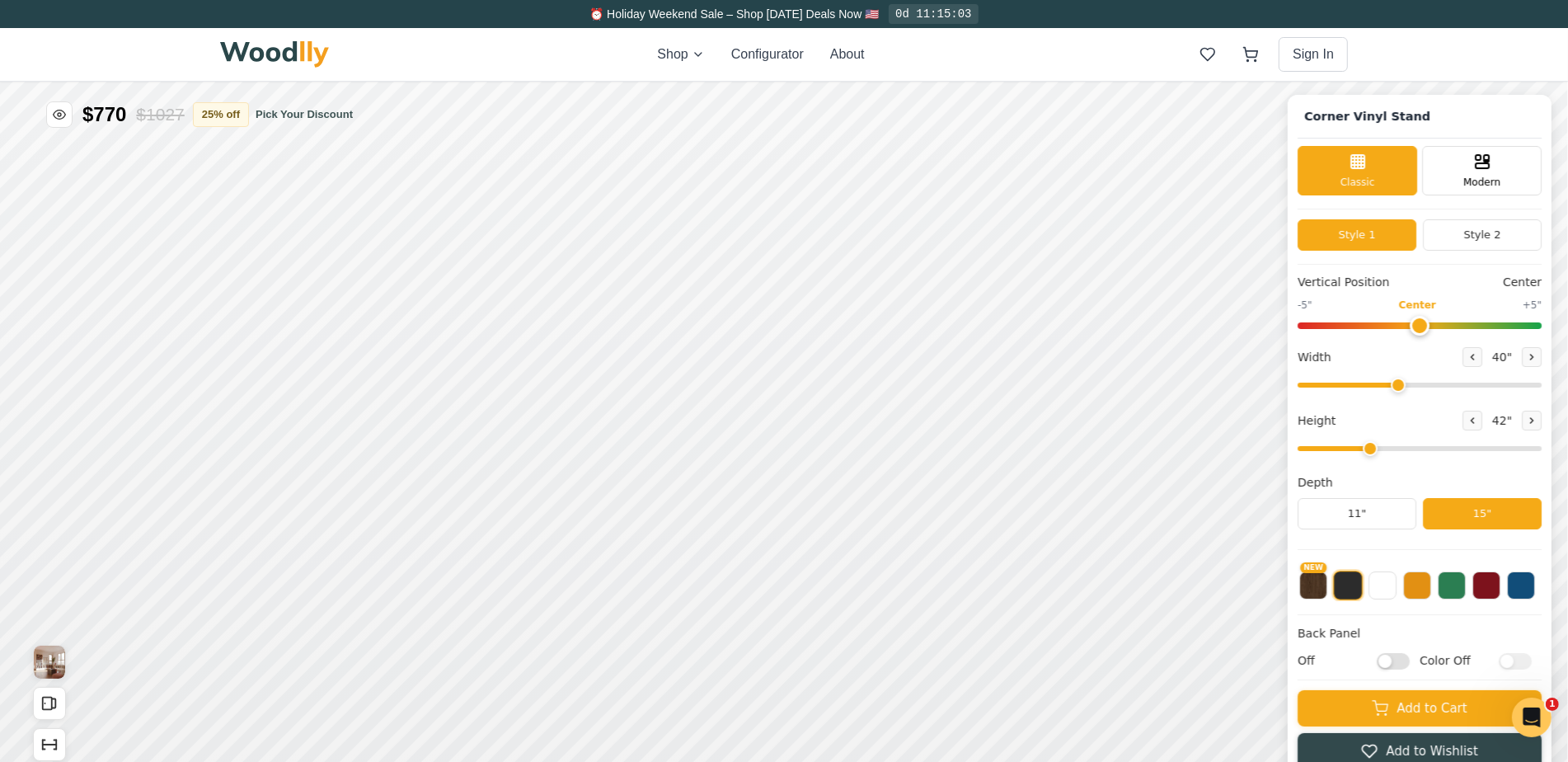
scroll to position [1, 0]
click at [1397, 585] on button at bounding box center [1383, 582] width 28 height 28
click at [1328, 576] on button "NEW" at bounding box center [1313, 582] width 28 height 28
click at [1358, 575] on button at bounding box center [1348, 582] width 28 height 28
click at [1324, 583] on button "NEW" at bounding box center [1313, 582] width 28 height 28
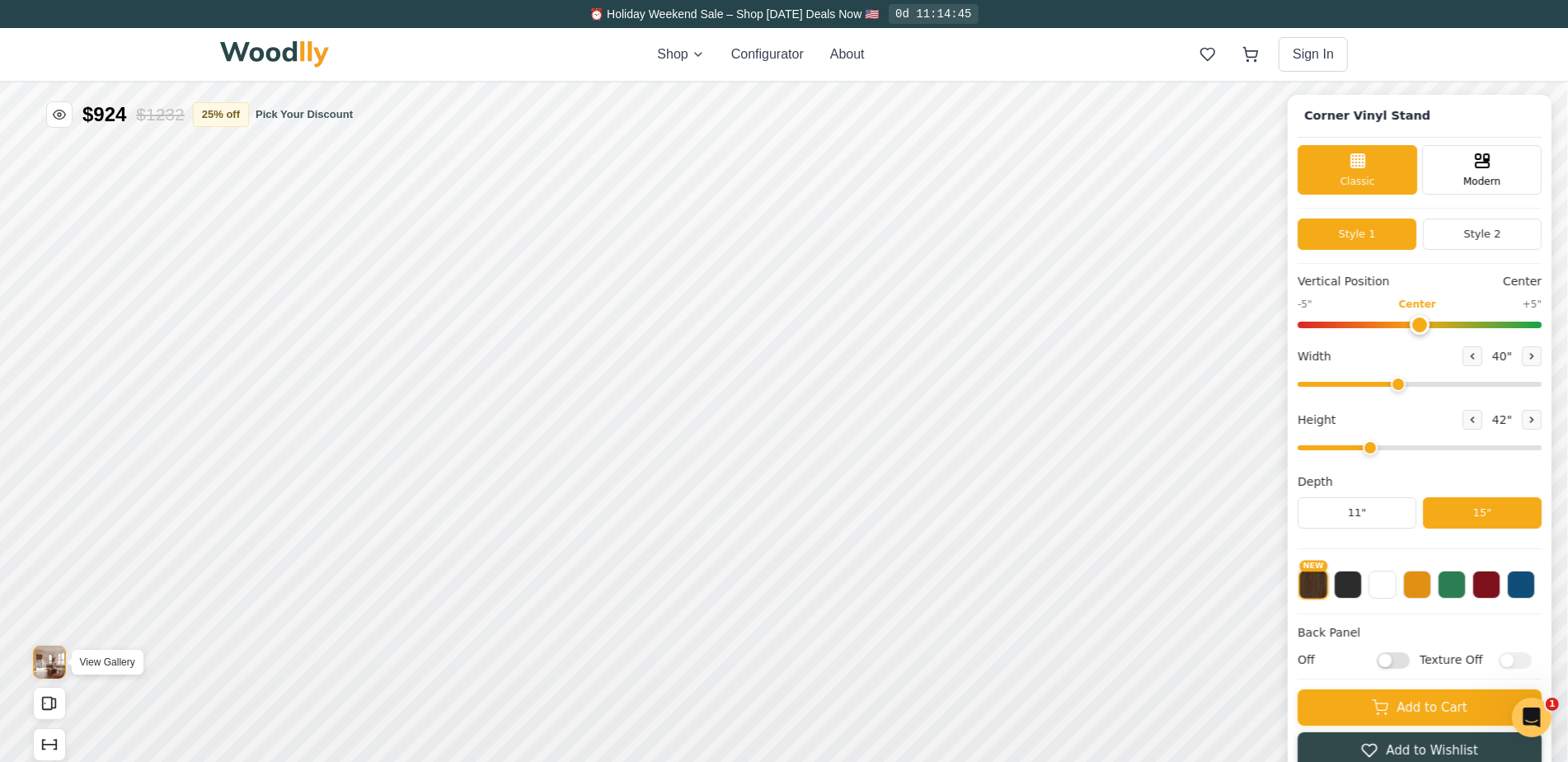
click at [57, 661] on img "View Gallery" at bounding box center [50, 661] width 32 height 33
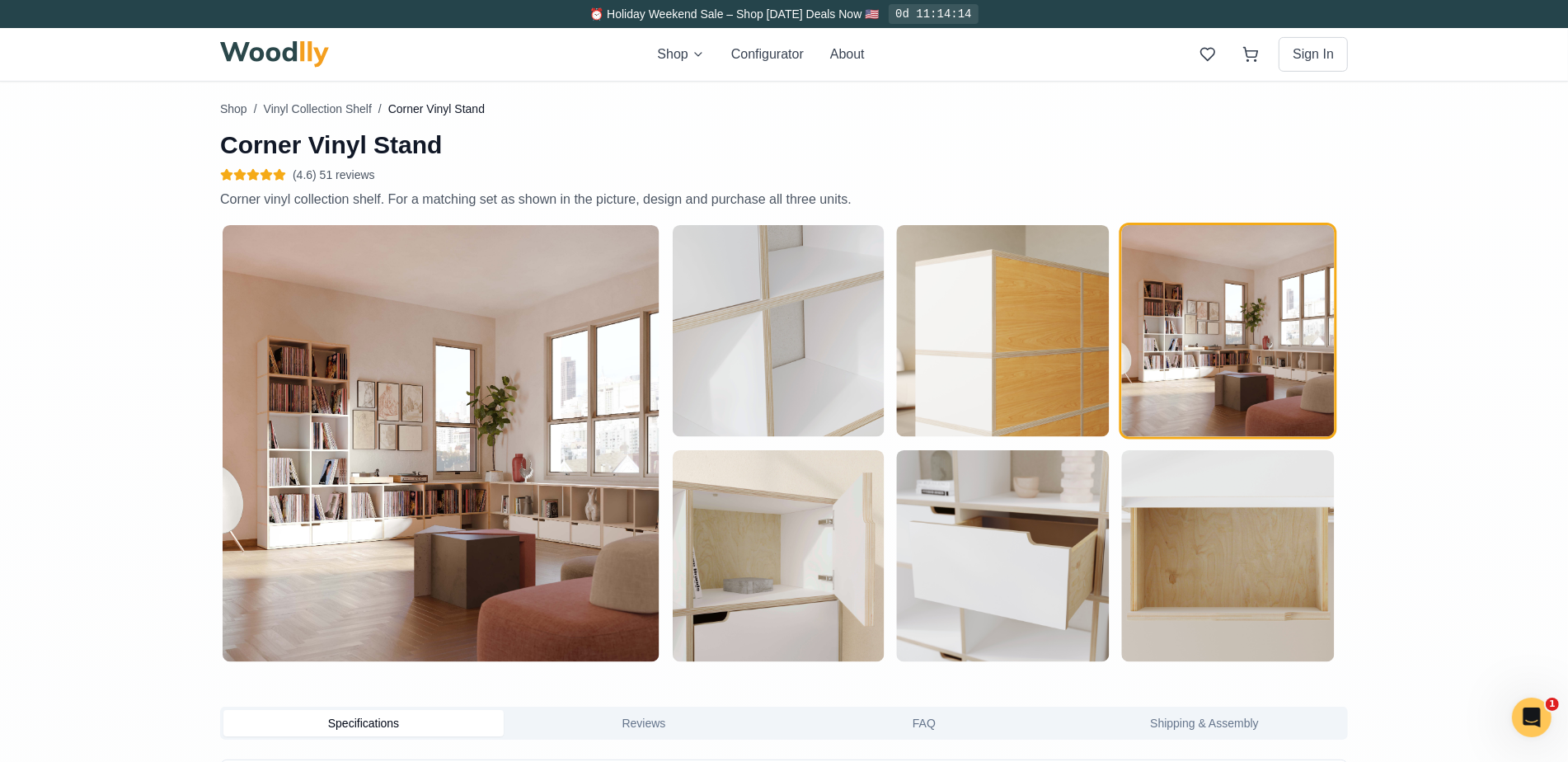
scroll to position [631, 0]
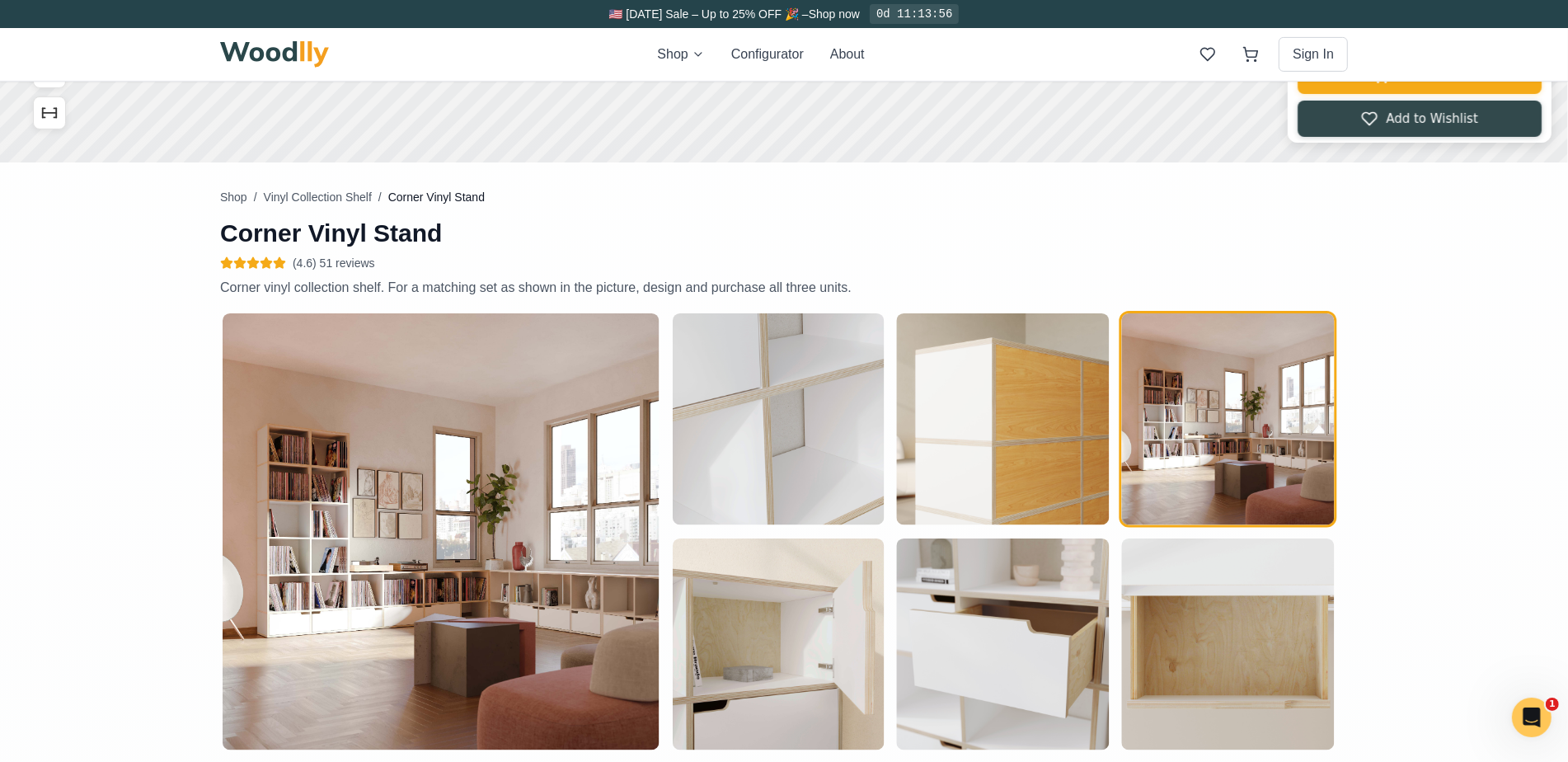
click at [467, 548] on img "button" at bounding box center [441, 532] width 437 height 437
click at [477, 559] on img "button" at bounding box center [441, 532] width 437 height 437
click at [1199, 451] on img "button" at bounding box center [1228, 419] width 212 height 212
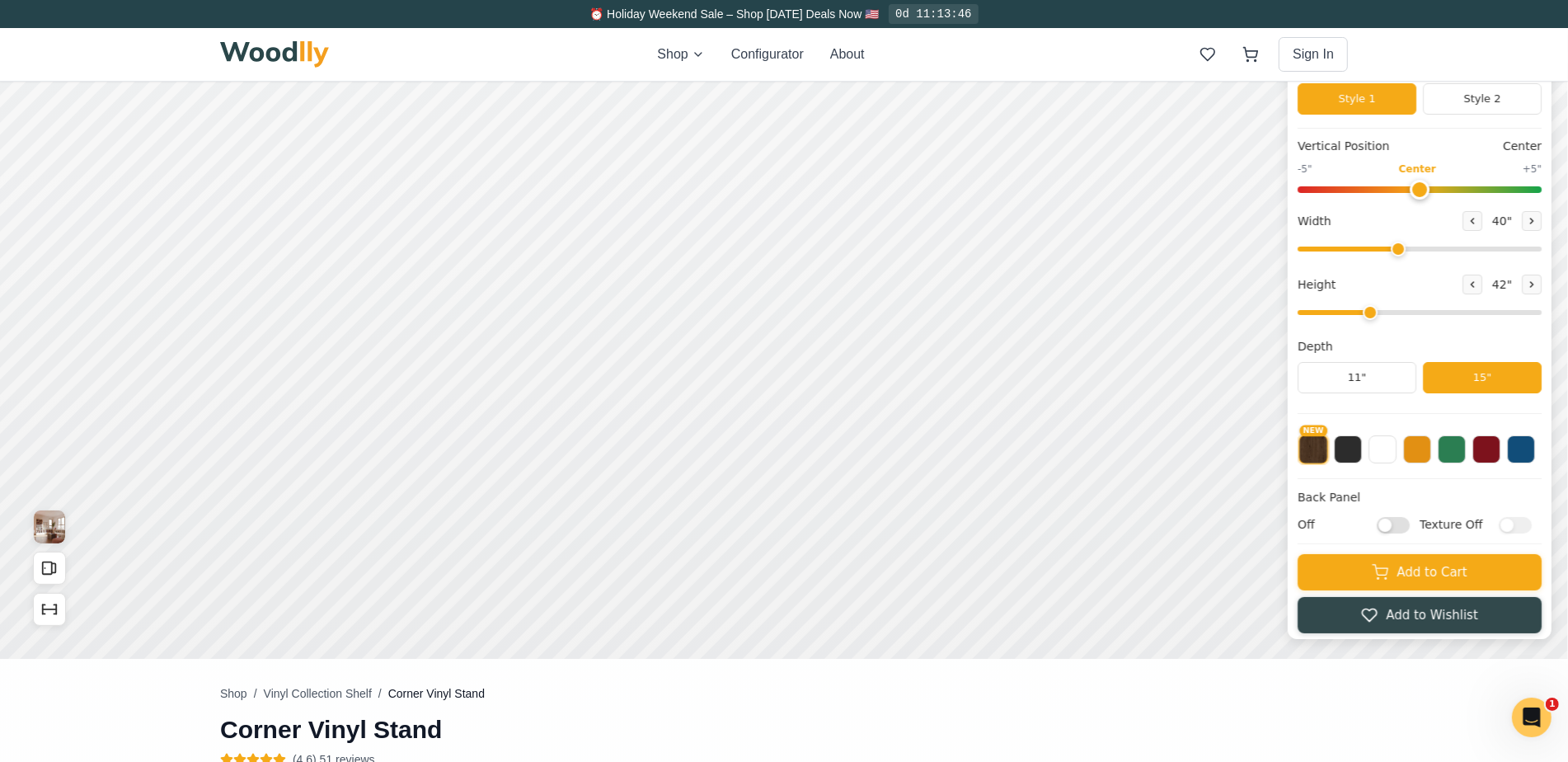
scroll to position [0, 0]
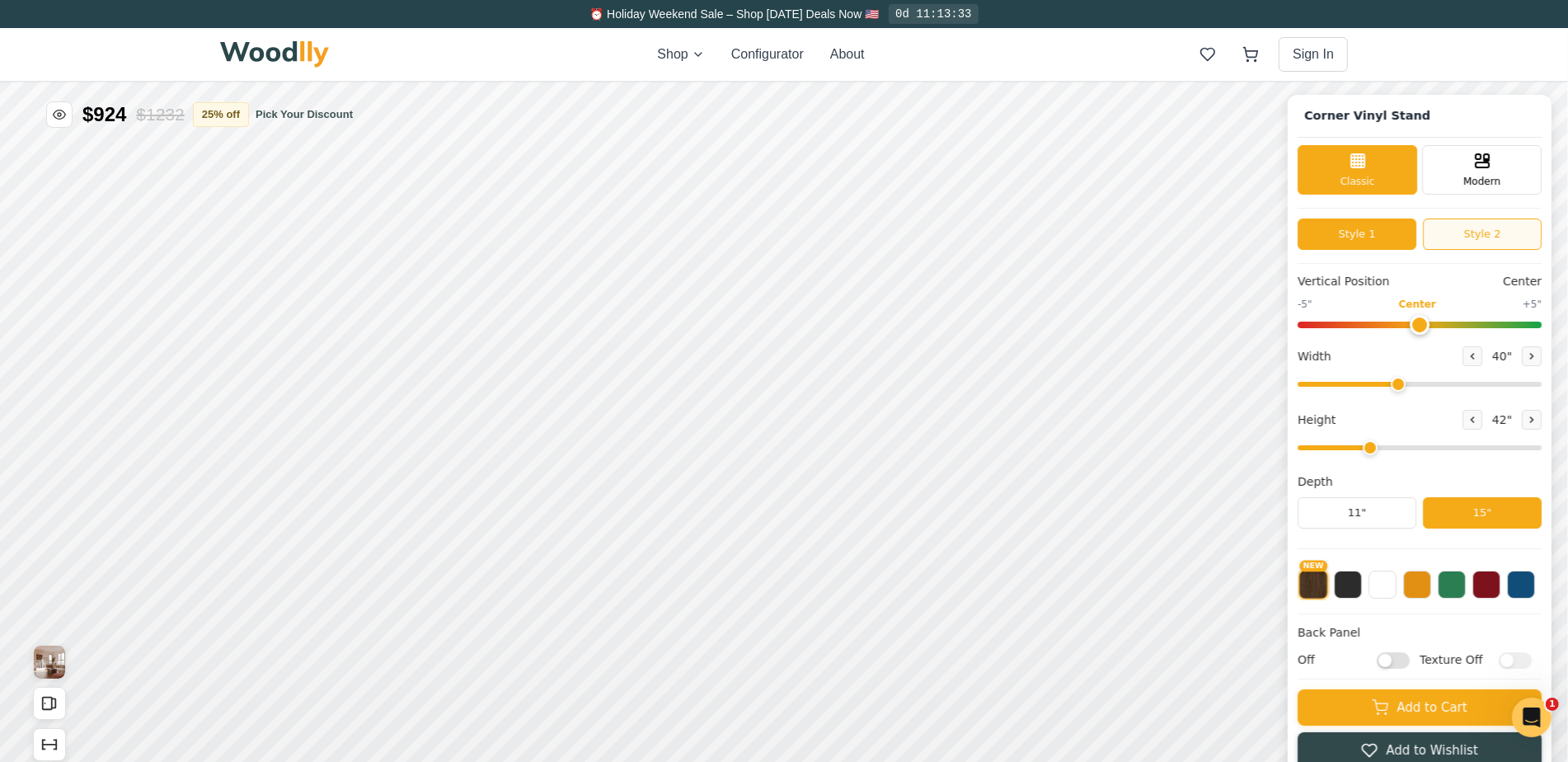
click at [1453, 224] on button "Style 2" at bounding box center [1482, 234] width 119 height 32
click at [1369, 225] on button "Style 1" at bounding box center [1357, 234] width 119 height 32
click at [1469, 169] on div "Modern" at bounding box center [1482, 166] width 120 height 49
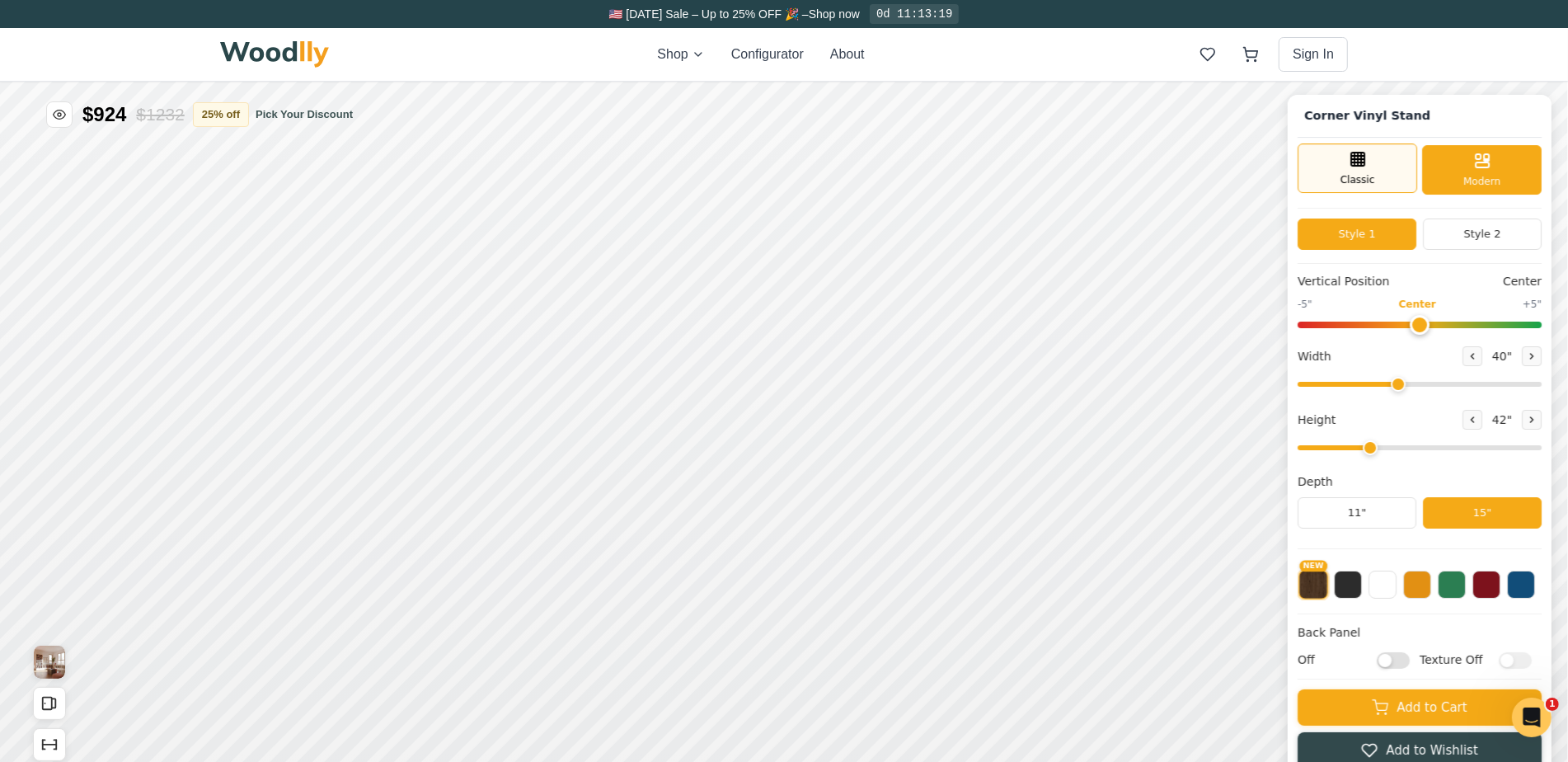
click at [1397, 169] on div "Classic" at bounding box center [1358, 166] width 120 height 49
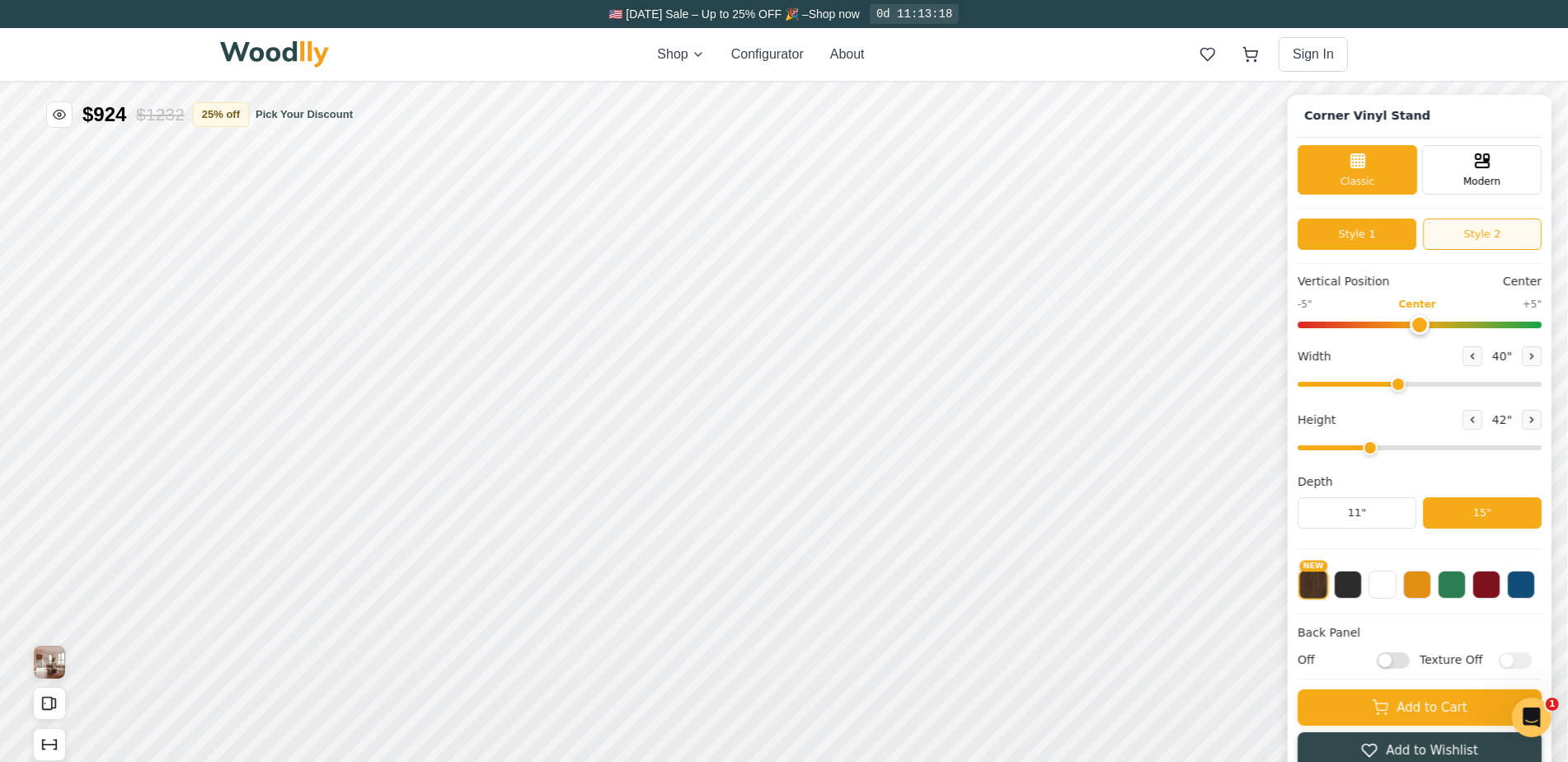
click at [1462, 234] on button "Style 2" at bounding box center [1482, 234] width 119 height 32
click at [1379, 226] on button "Style 1" at bounding box center [1357, 234] width 119 height 32
click at [225, 106] on button "25 % off" at bounding box center [220, 113] width 56 height 25
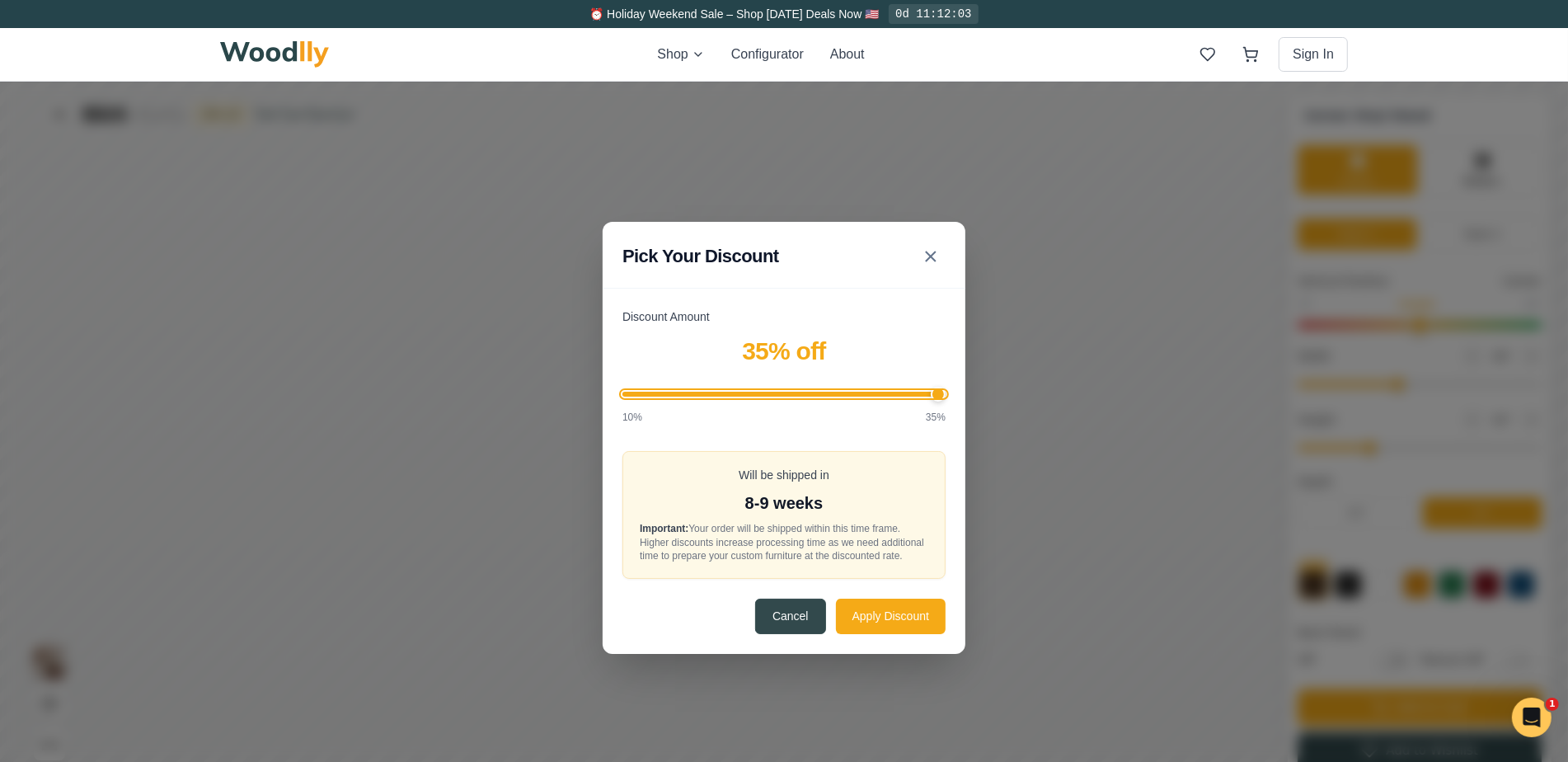
type input "35"
click at [946, 395] on input "Discount Amount" at bounding box center [784, 393] width 324 height 5
drag, startPoint x: 944, startPoint y: 392, endPoint x: 952, endPoint y: 393, distance: 8.1
click at [946, 393] on input "Discount Amount" at bounding box center [784, 393] width 324 height 5
click at [952, 398] on div "Discount Amount 35 % off 10% 35% Will be shipped in 8-9 weeks Important: Your o…" at bounding box center [784, 480] width 363 height 345
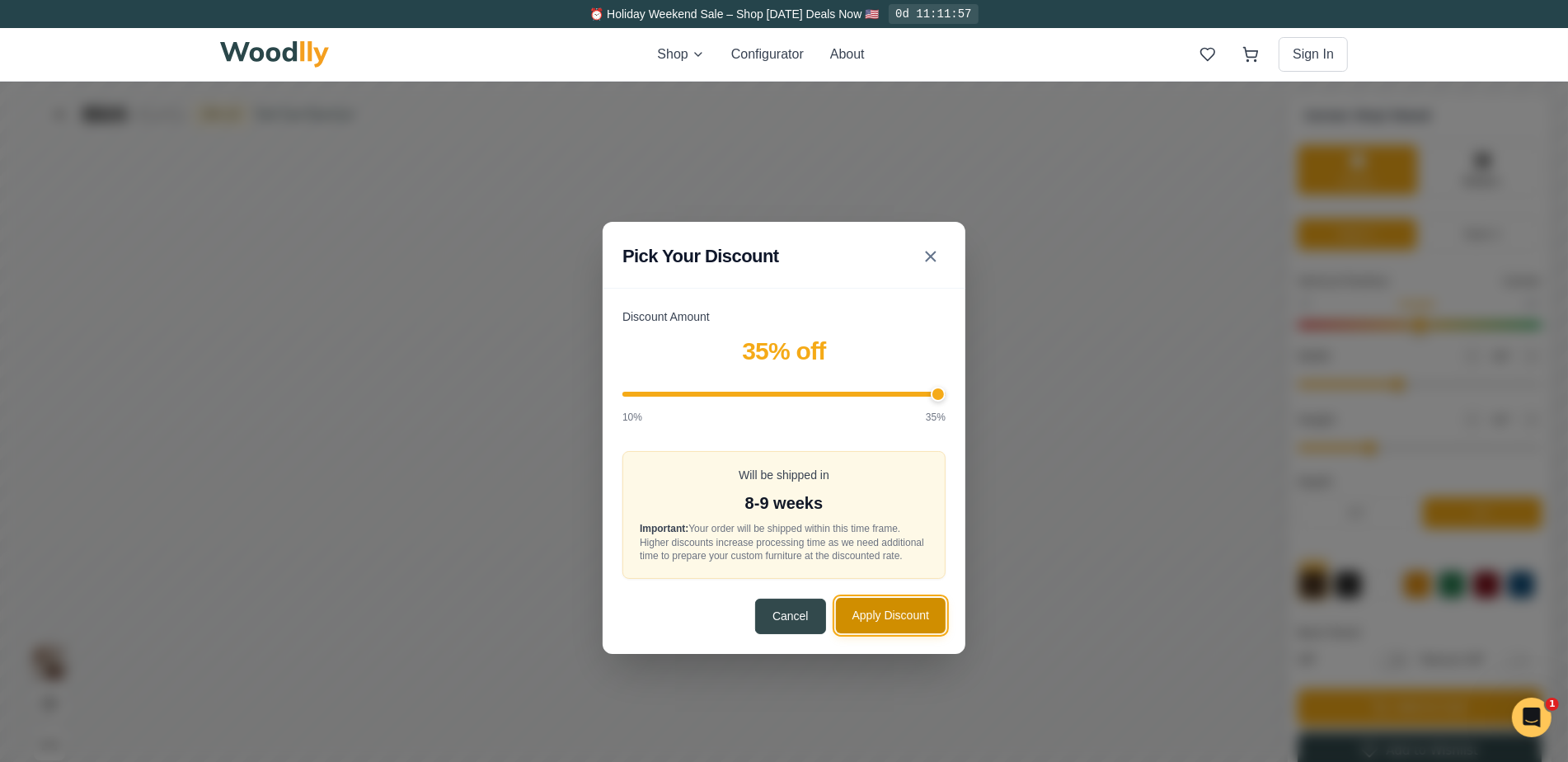
click at [894, 618] on button "Apply Discount" at bounding box center [891, 615] width 110 height 36
